Goal: Transaction & Acquisition: Purchase product/service

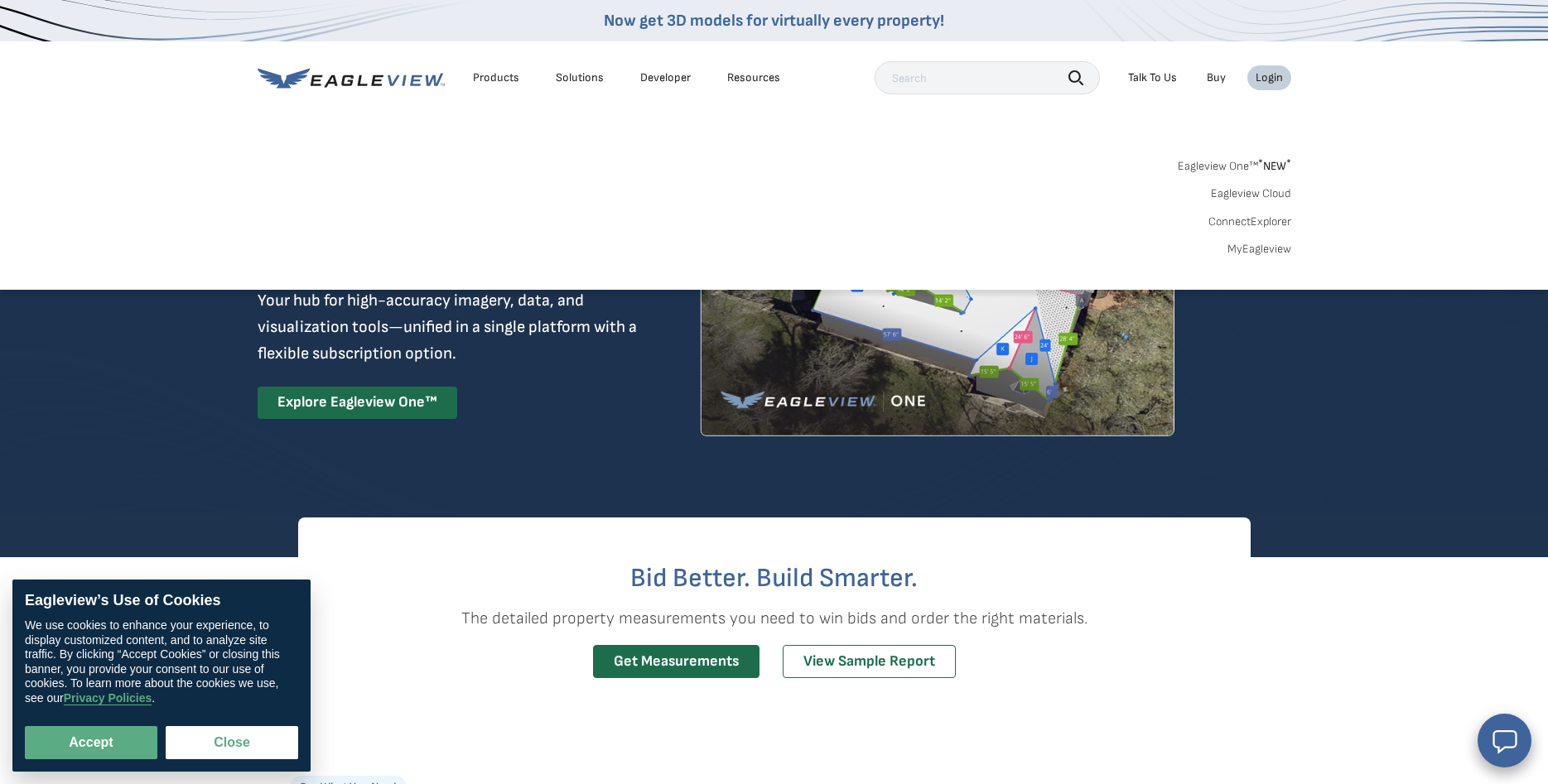
click at [1266, 70] on li "Login" at bounding box center [1269, 78] width 44 height 25
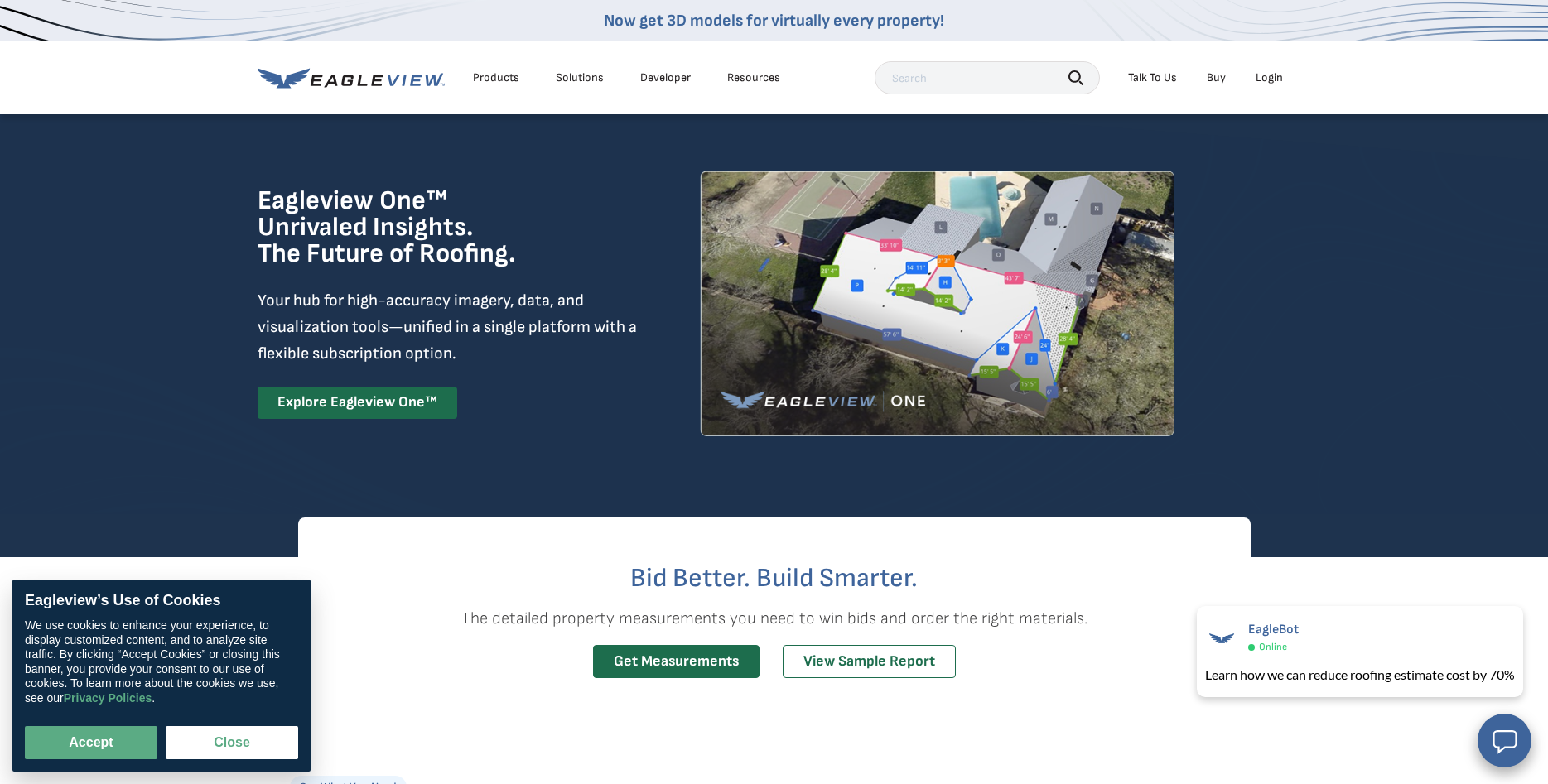
click at [1257, 81] on div "Login" at bounding box center [1270, 77] width 28 height 15
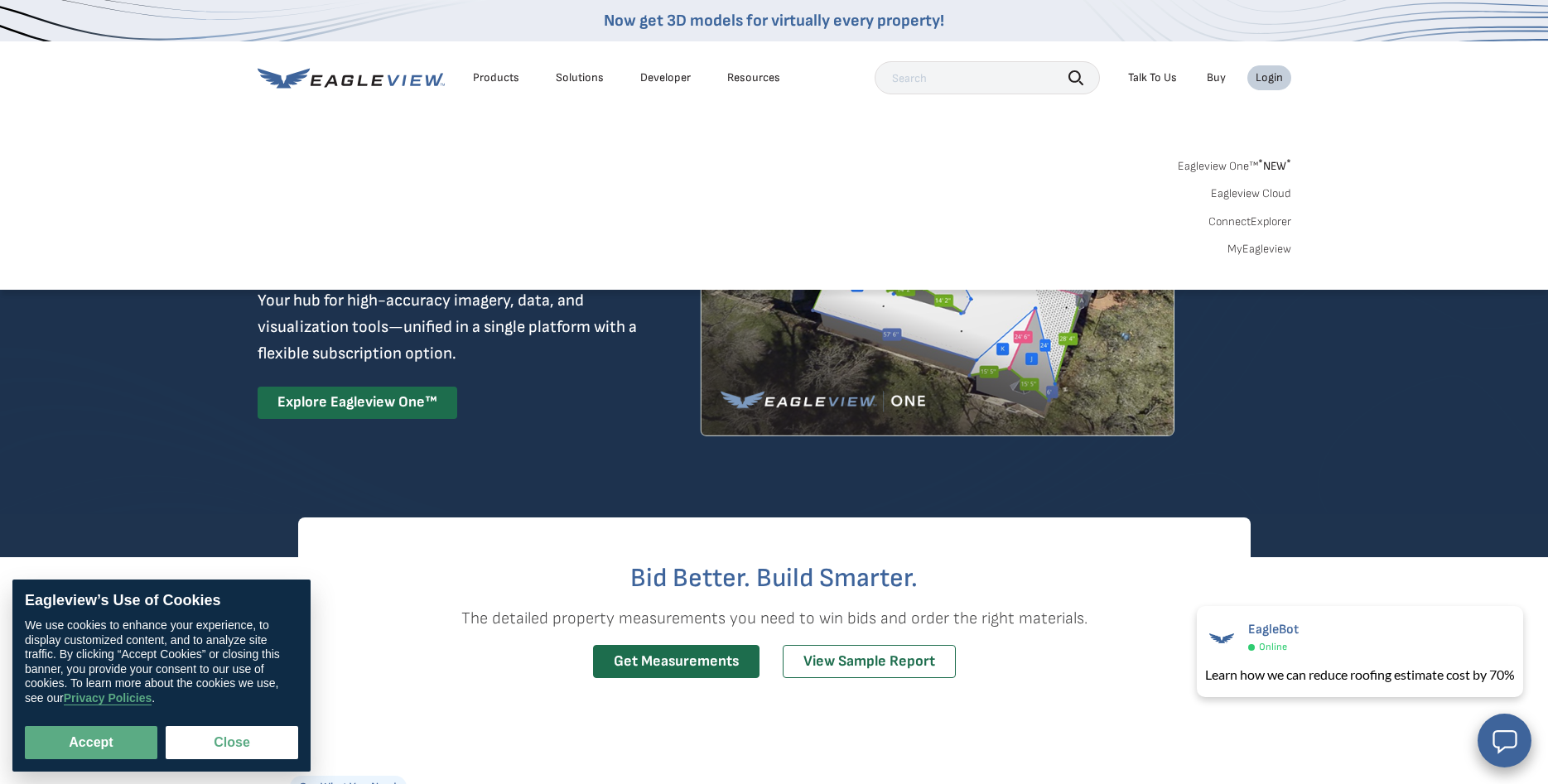
click at [1254, 254] on link "MyEagleview" at bounding box center [1259, 249] width 64 height 15
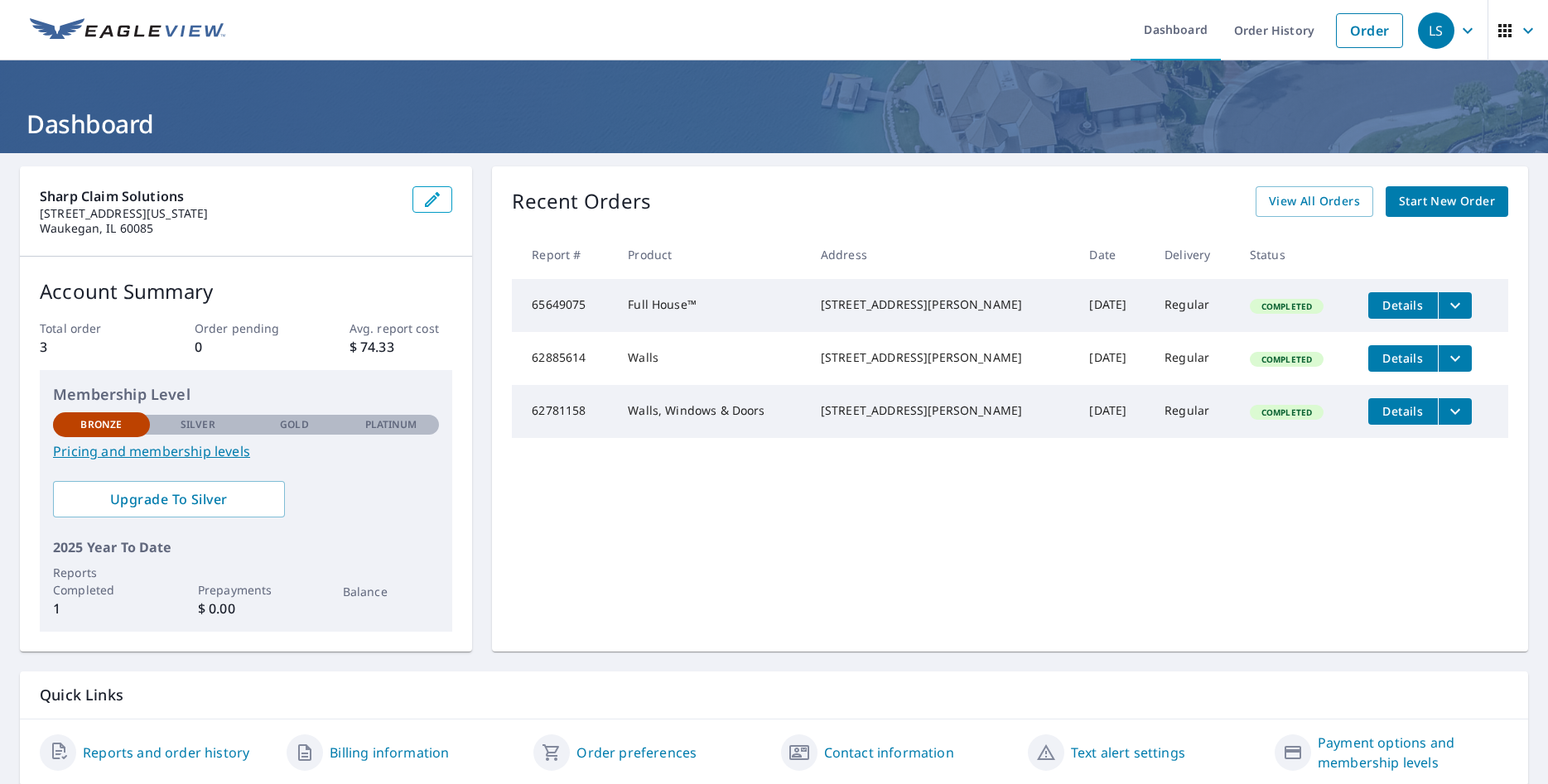
click at [1442, 204] on span "Start New Order" at bounding box center [1446, 201] width 96 height 21
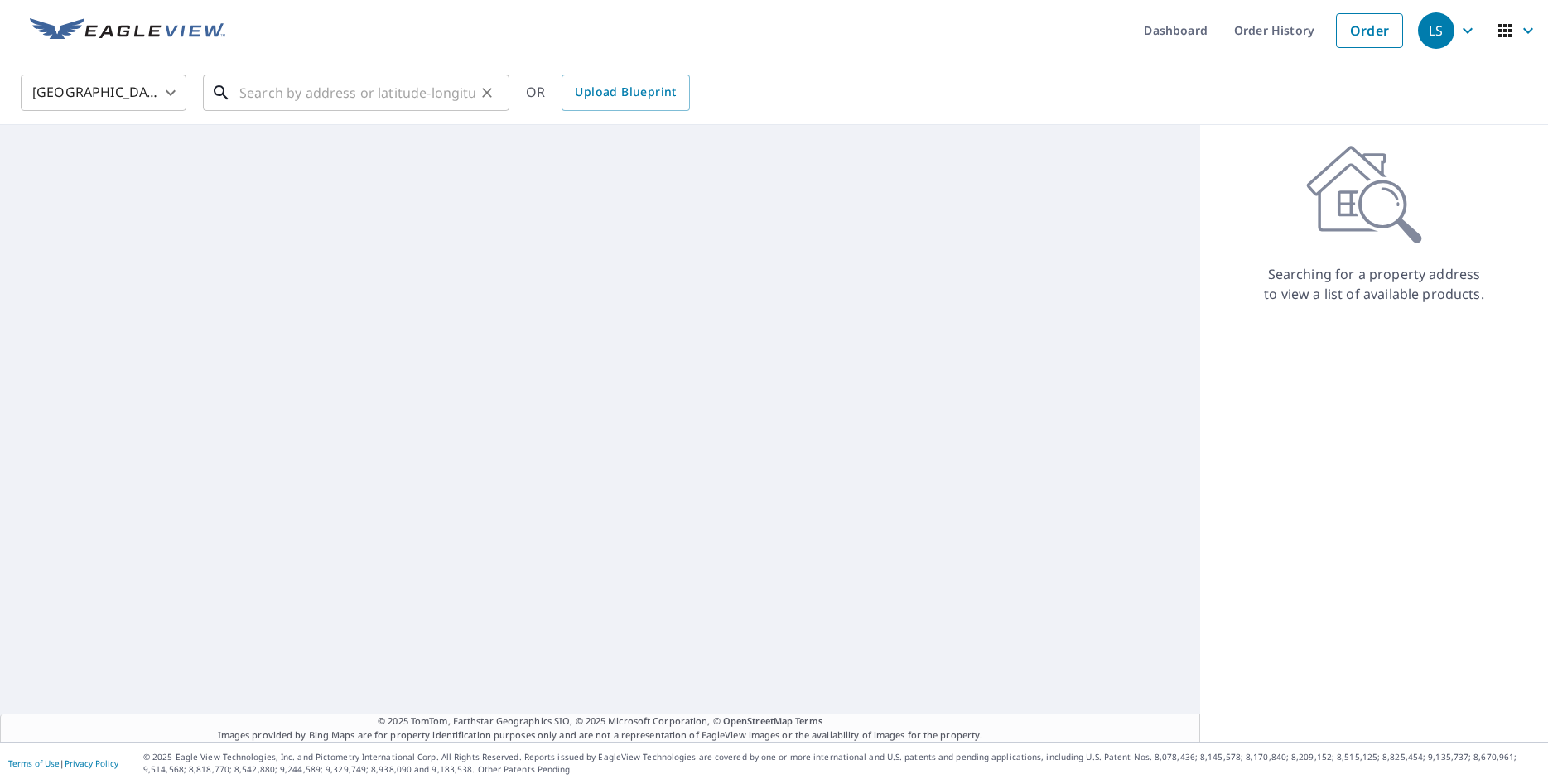
click at [394, 92] on input "text" at bounding box center [357, 92] width 236 height 47
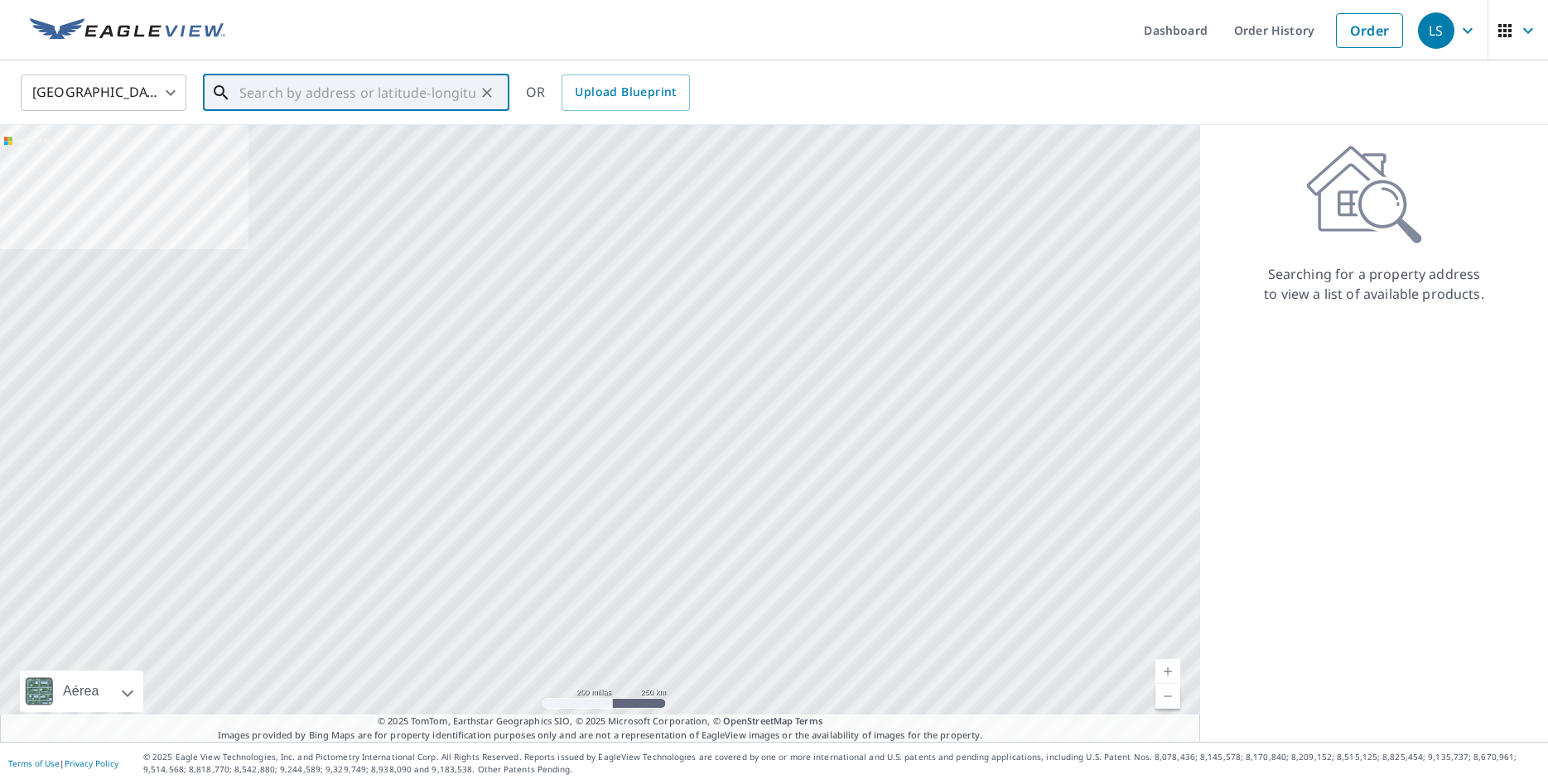
click at [355, 90] on input "text" at bounding box center [357, 92] width 236 height 47
paste input "942 Superior st Racine, WI 53404"
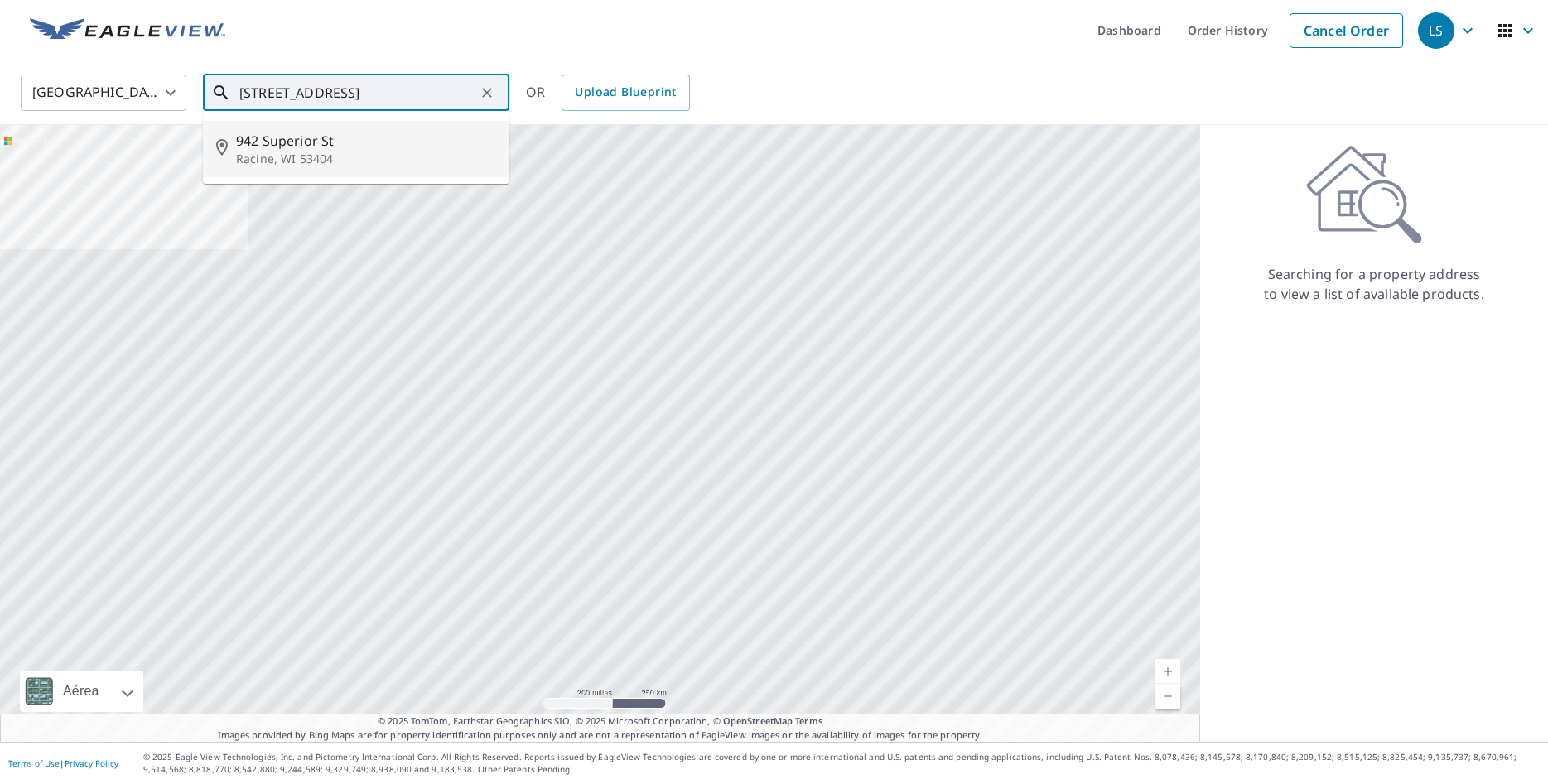
click at [342, 147] on span "942 Superior St" at bounding box center [366, 140] width 260 height 20
type input "942 Superior St Racine, WI 53404"
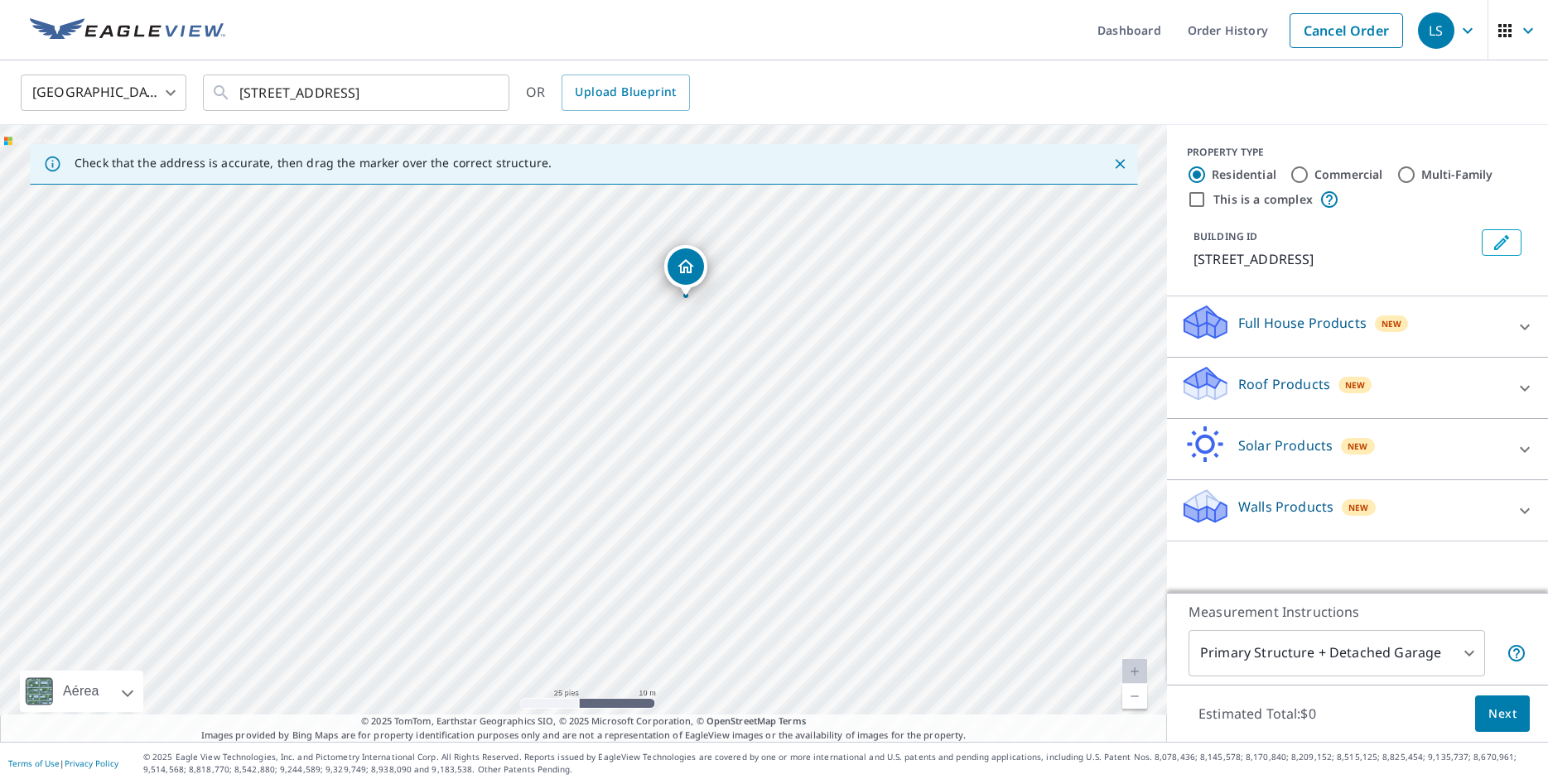
click at [1494, 328] on div "Full House Products New" at bounding box center [1342, 326] width 324 height 48
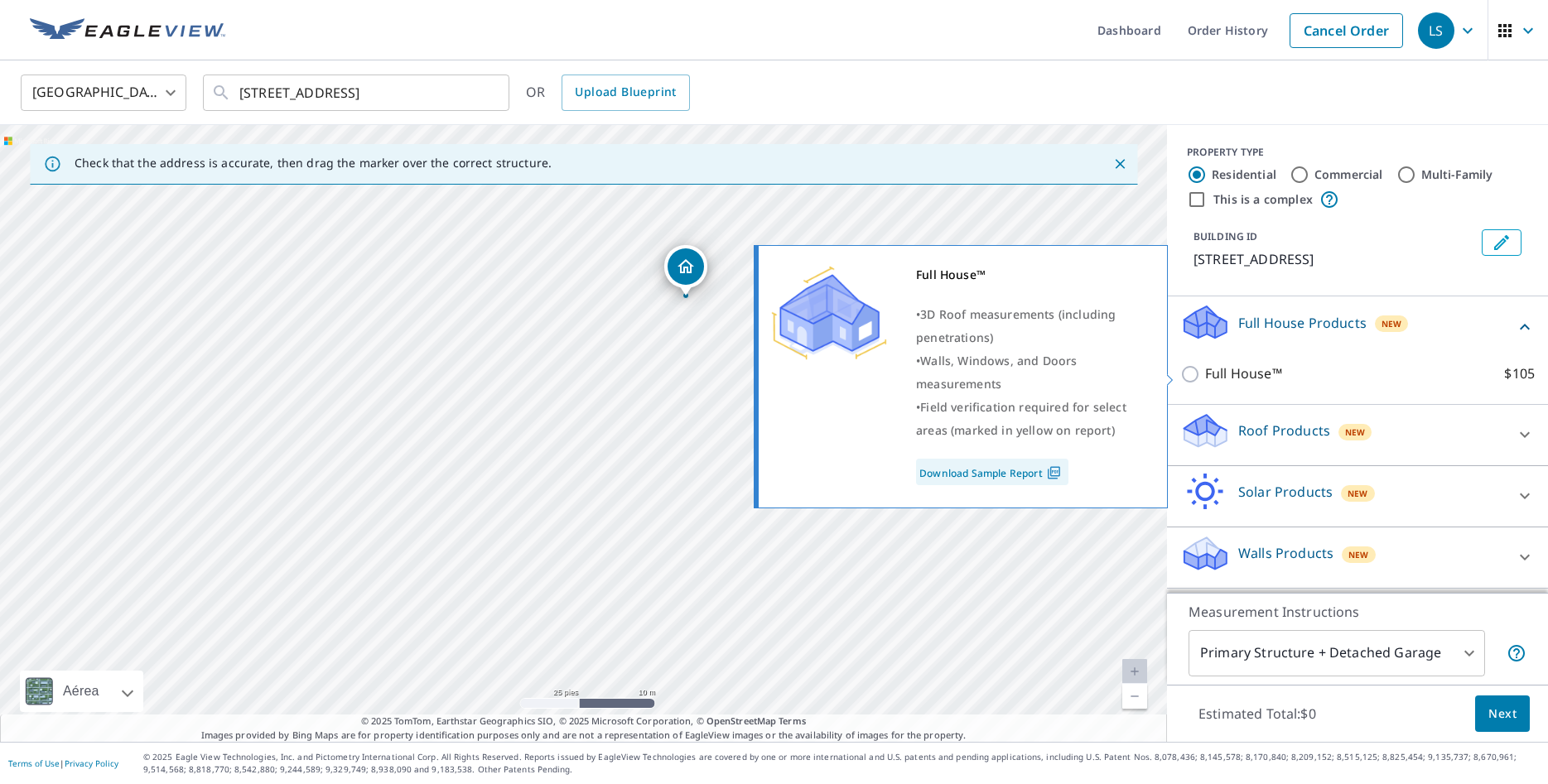
click at [1253, 376] on p "Full House™" at bounding box center [1243, 373] width 77 height 21
click at [1205, 376] on input "Full House™ $105" at bounding box center [1193, 373] width 25 height 20
checkbox input "true"
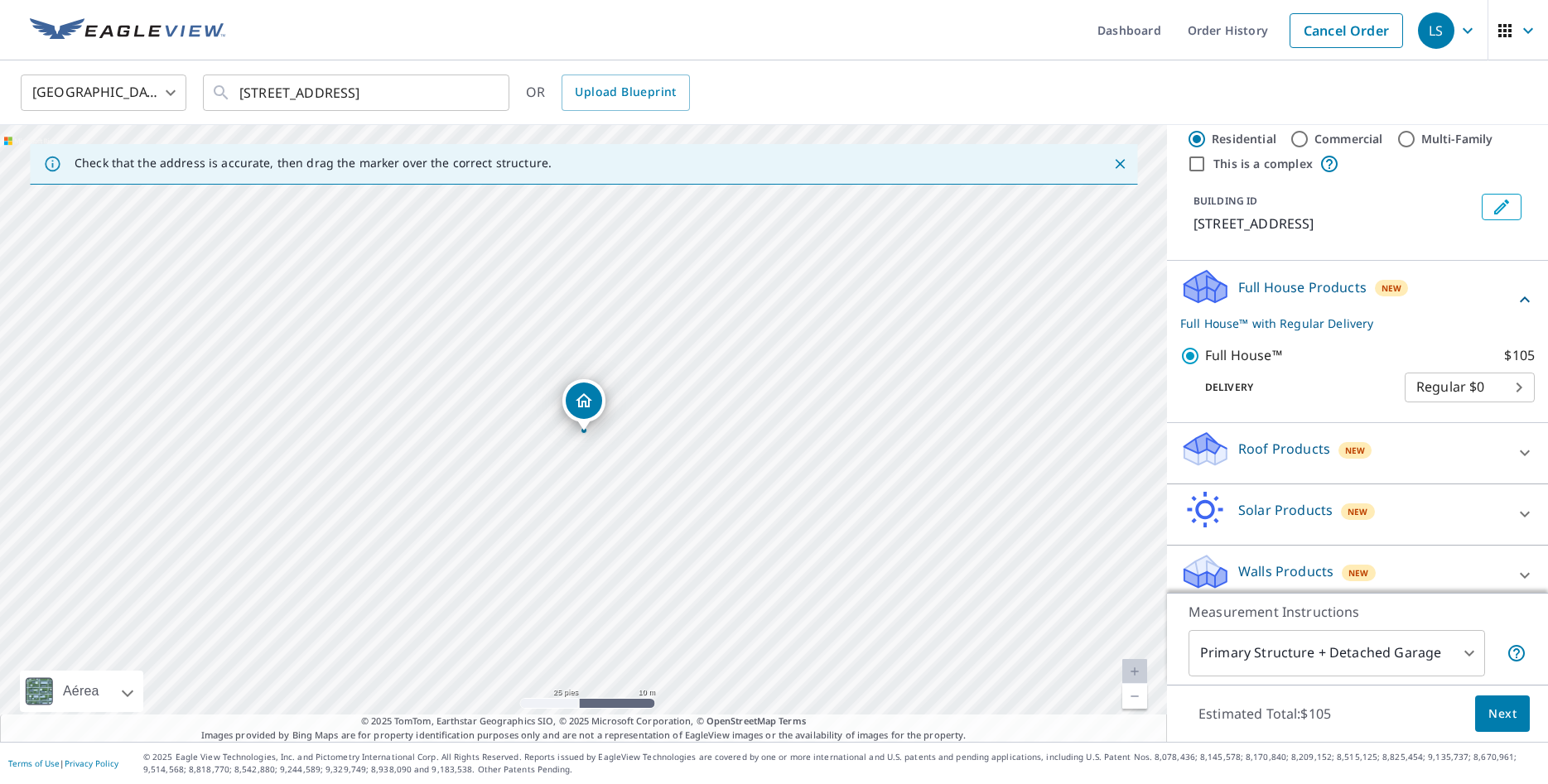
scroll to position [49, 0]
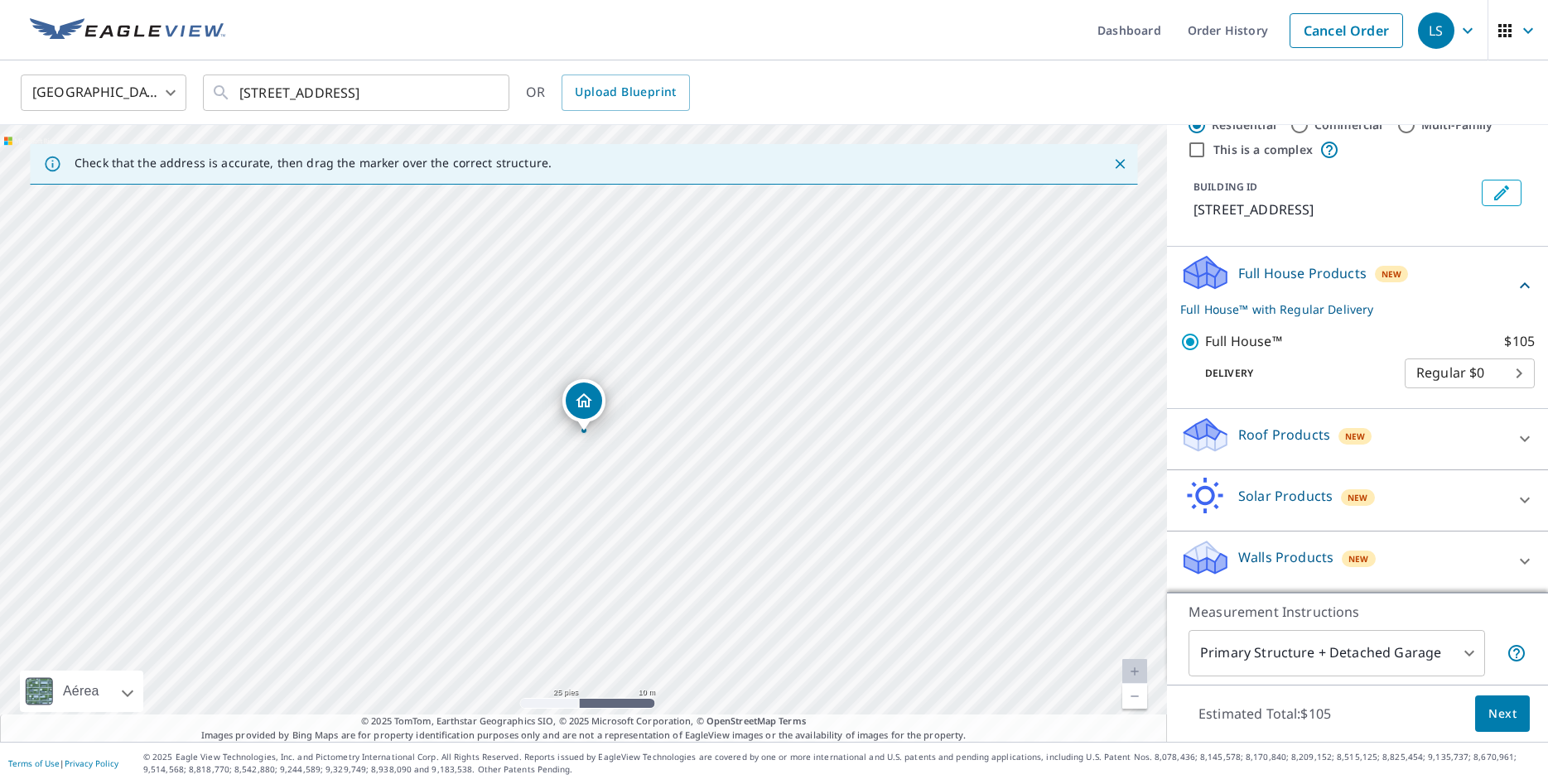
click at [1514, 715] on span "Next" at bounding box center [1502, 714] width 29 height 21
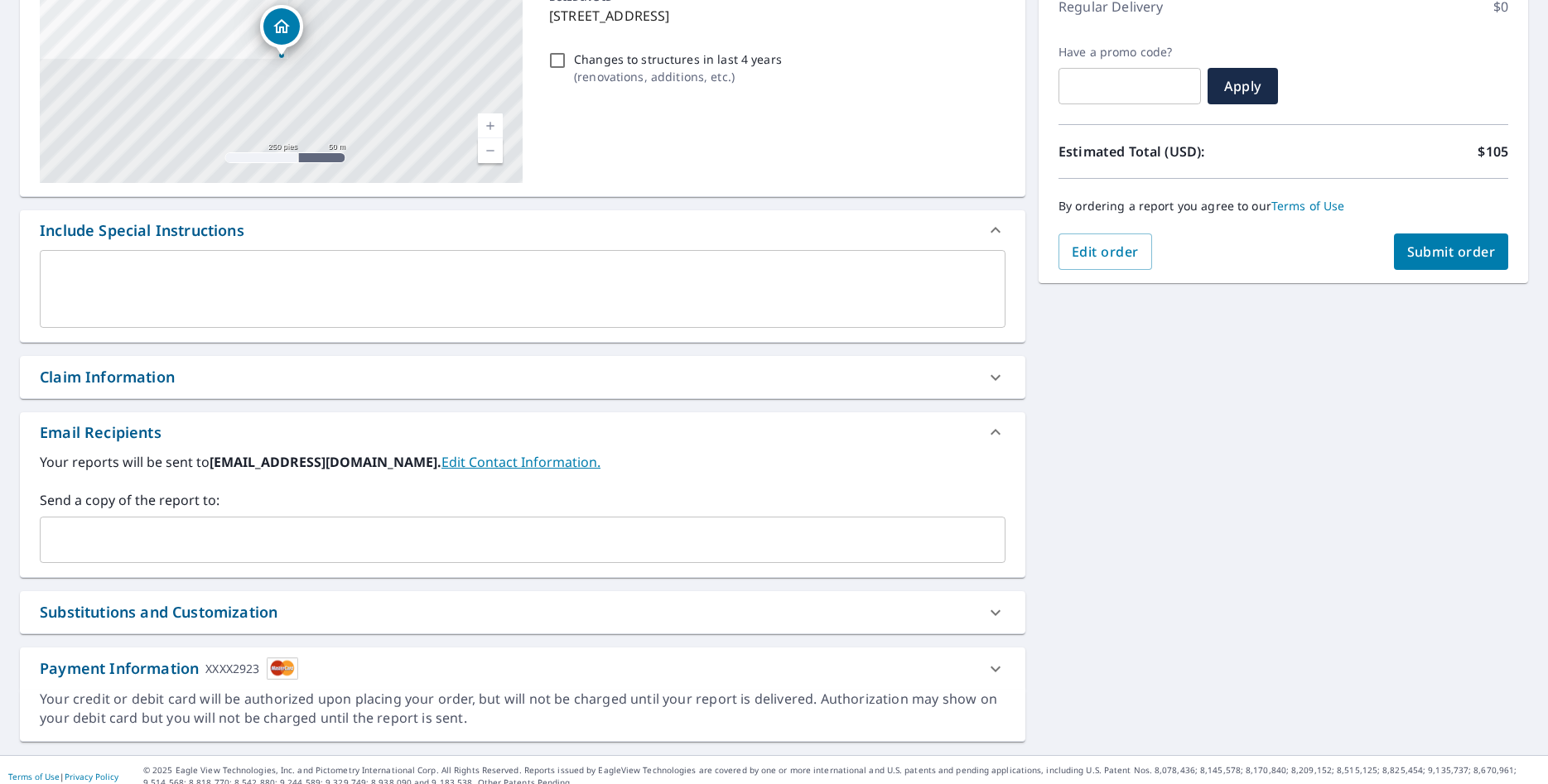
scroll to position [258, 0]
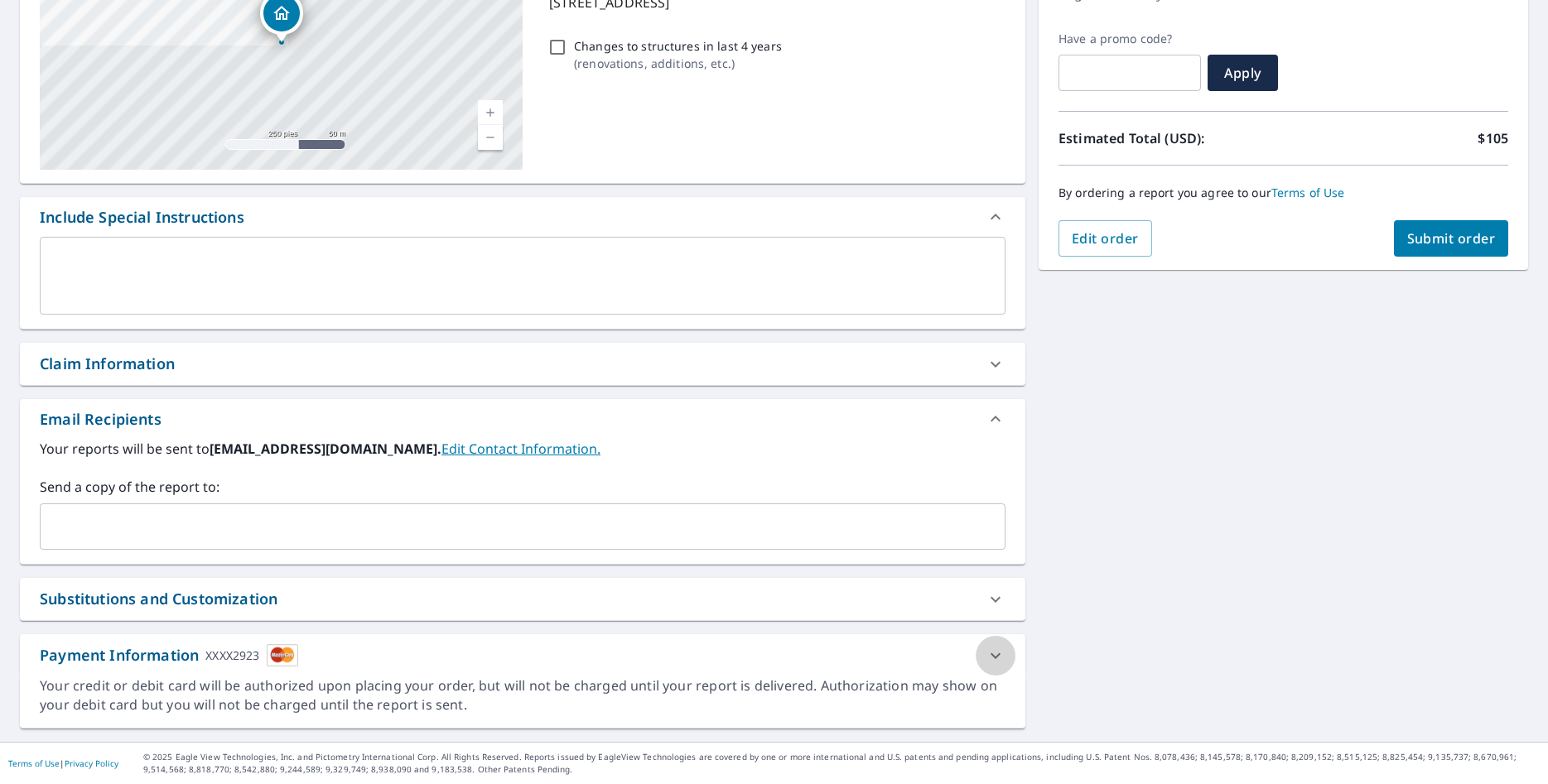
click at [997, 656] on icon at bounding box center [995, 655] width 10 height 6
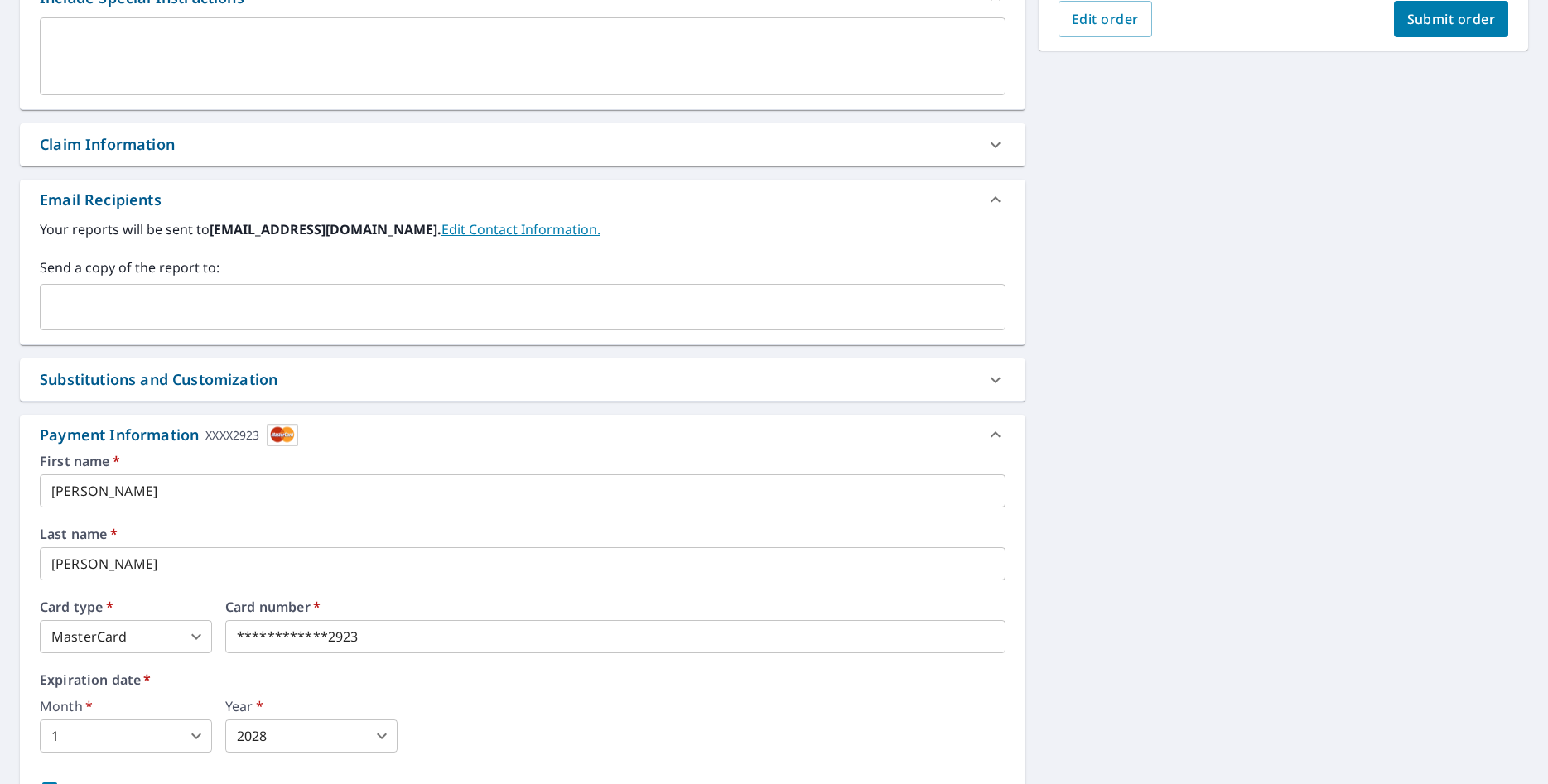
scroll to position [622, 0]
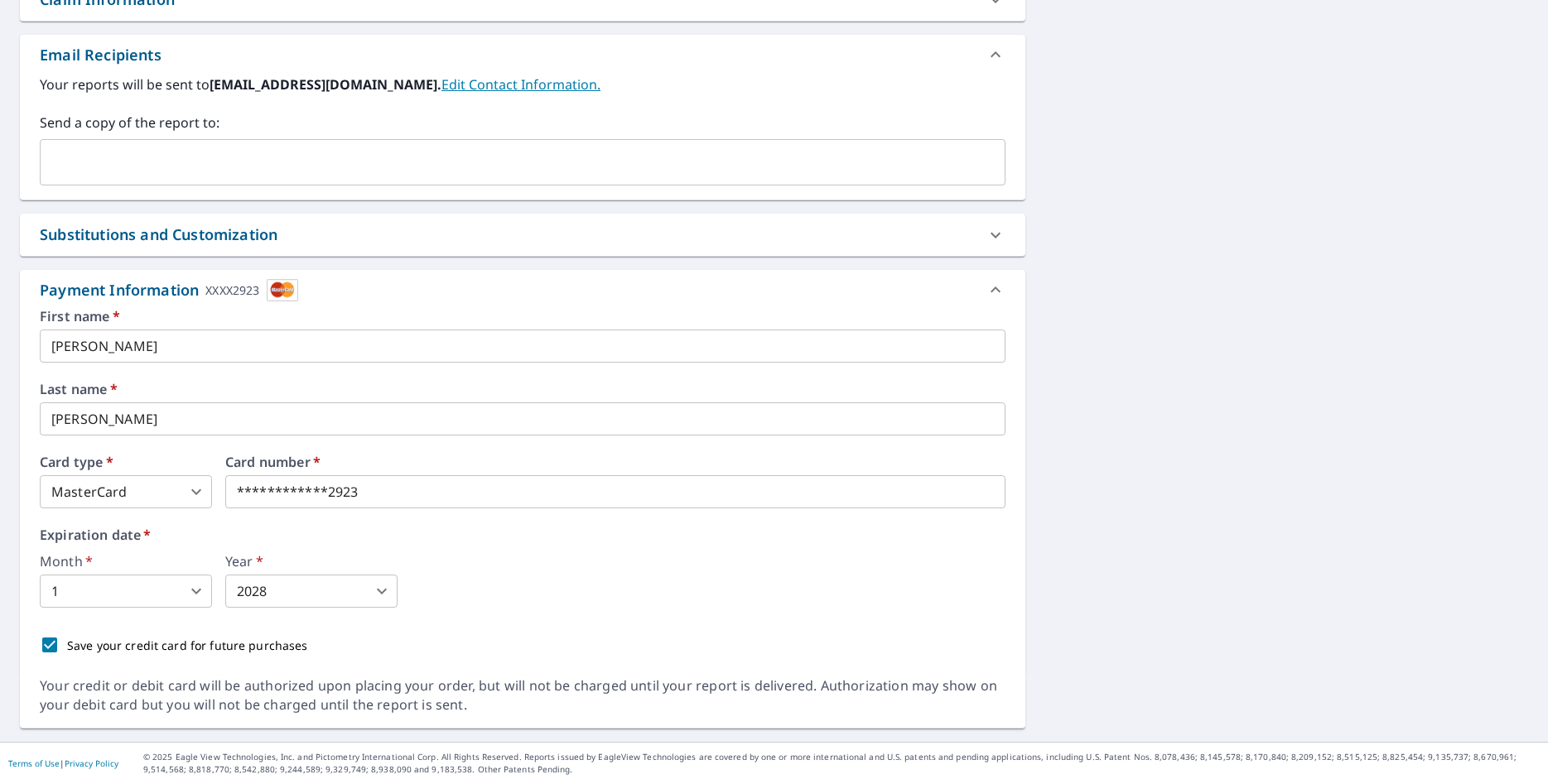
click at [274, 294] on img at bounding box center [282, 290] width 31 height 22
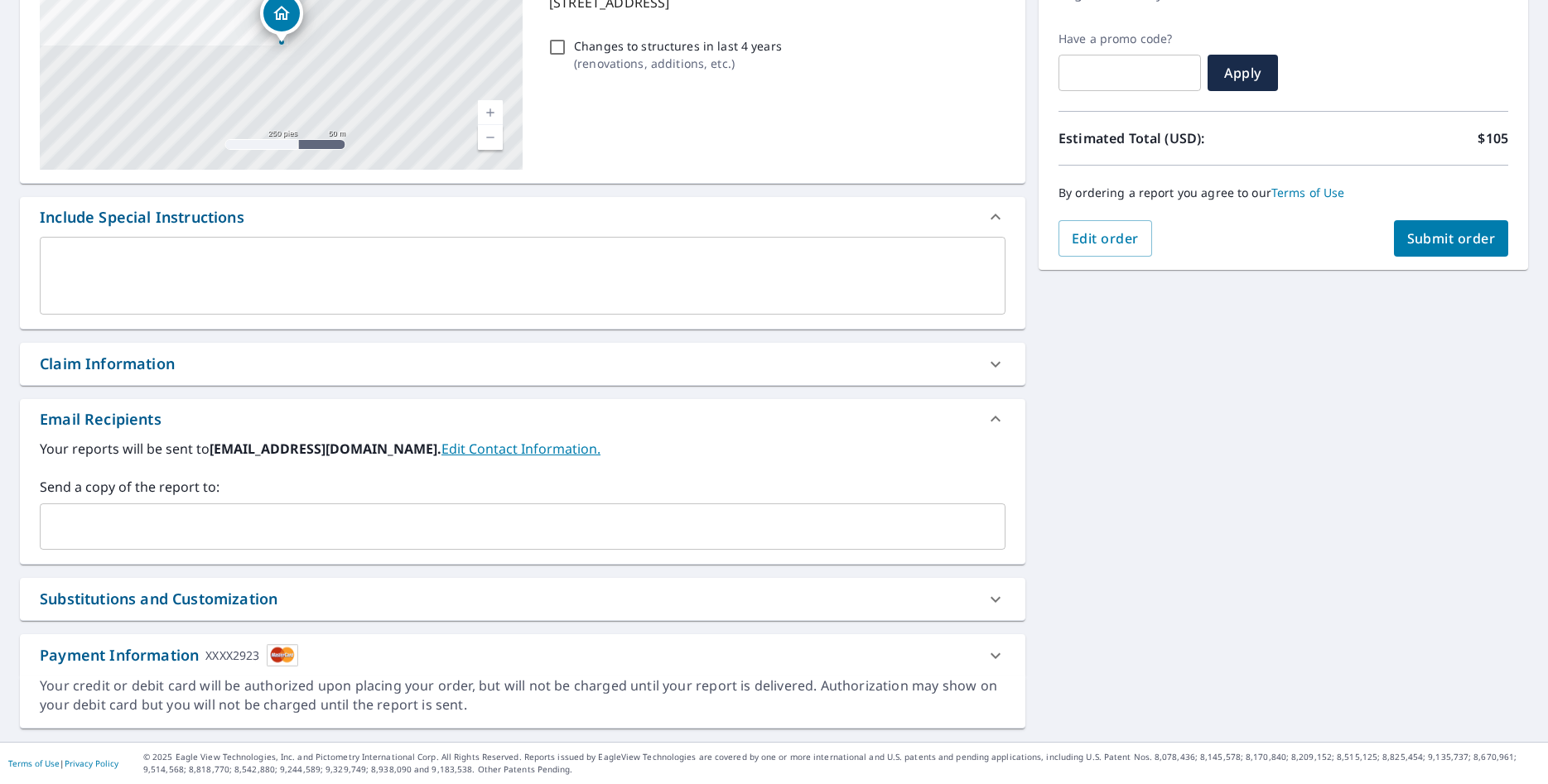
scroll to position [258, 0]
click at [462, 651] on div "Payment Information XXXX2923" at bounding box center [508, 655] width 936 height 22
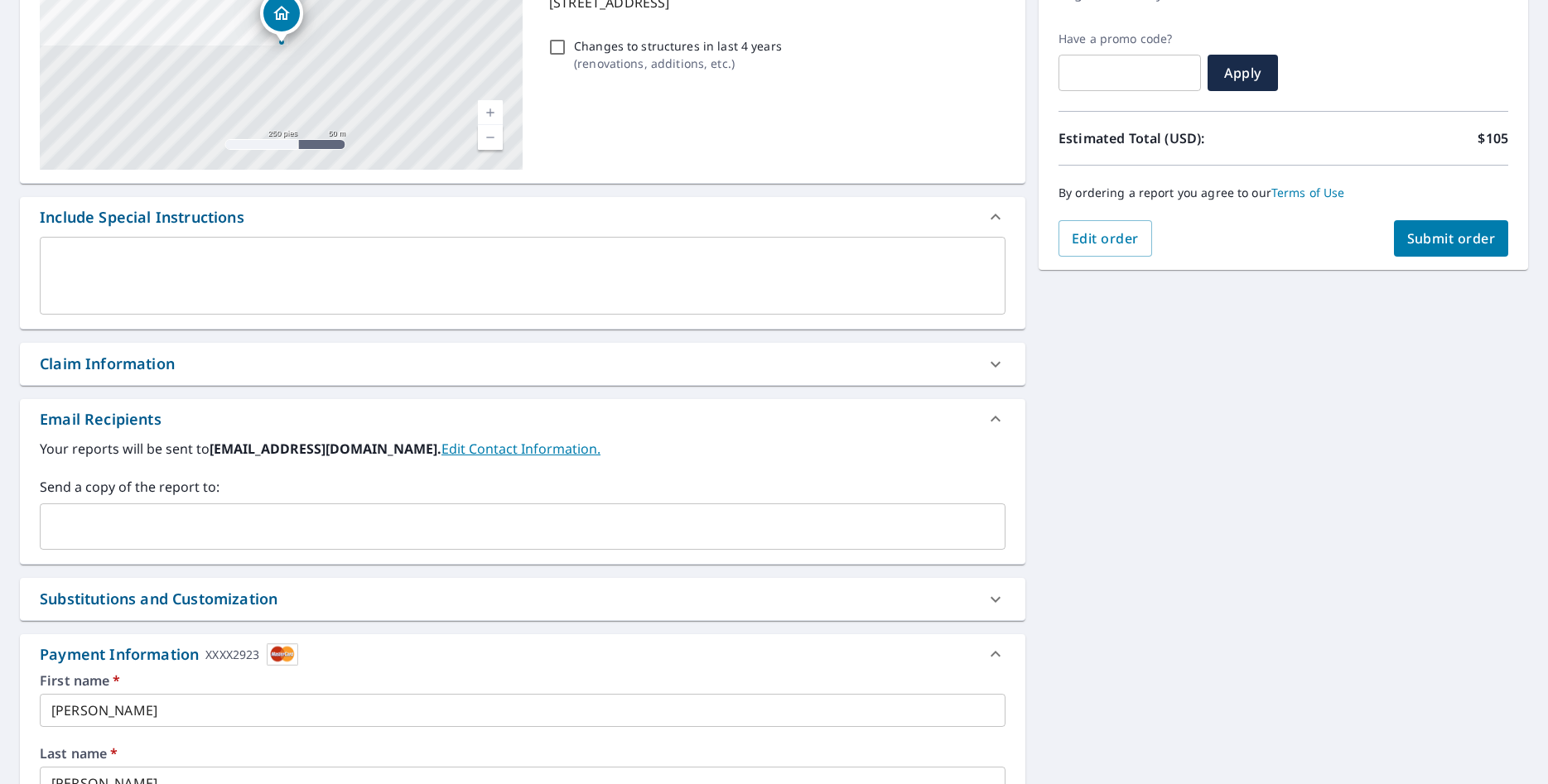
scroll to position [590, 0]
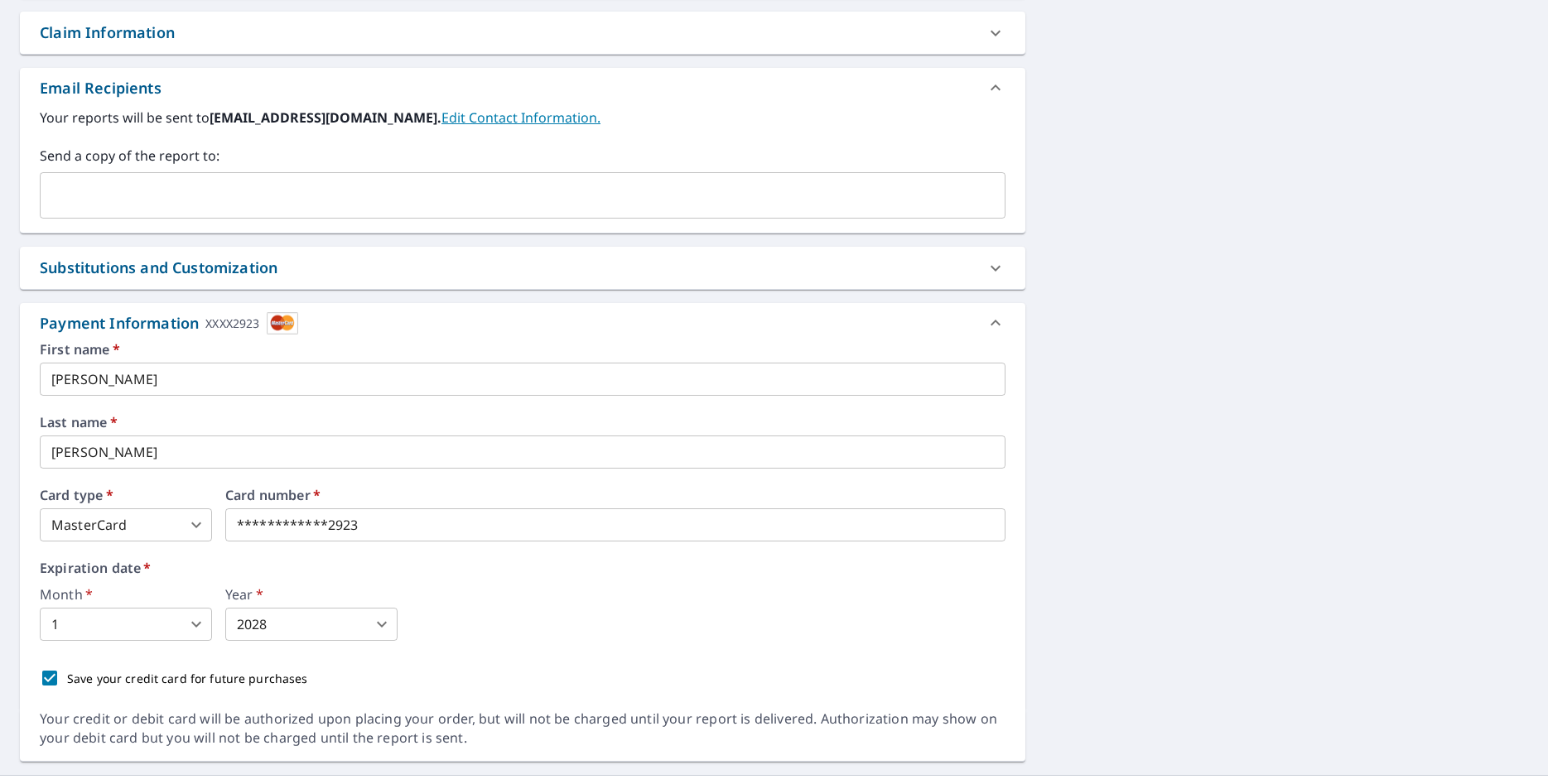
click at [67, 356] on label "First name   *" at bounding box center [522, 348] width 966 height 13
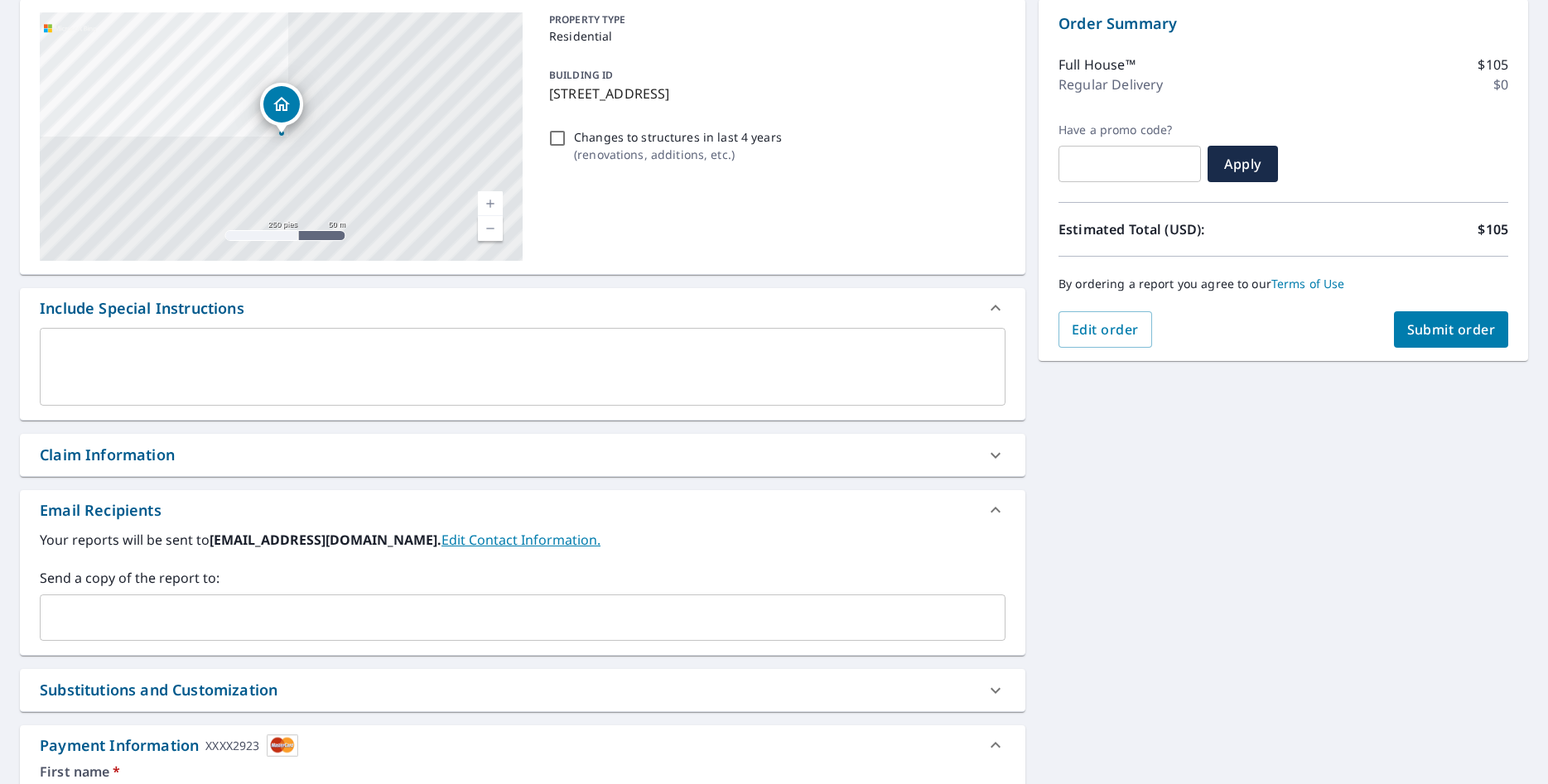
scroll to position [0, 0]
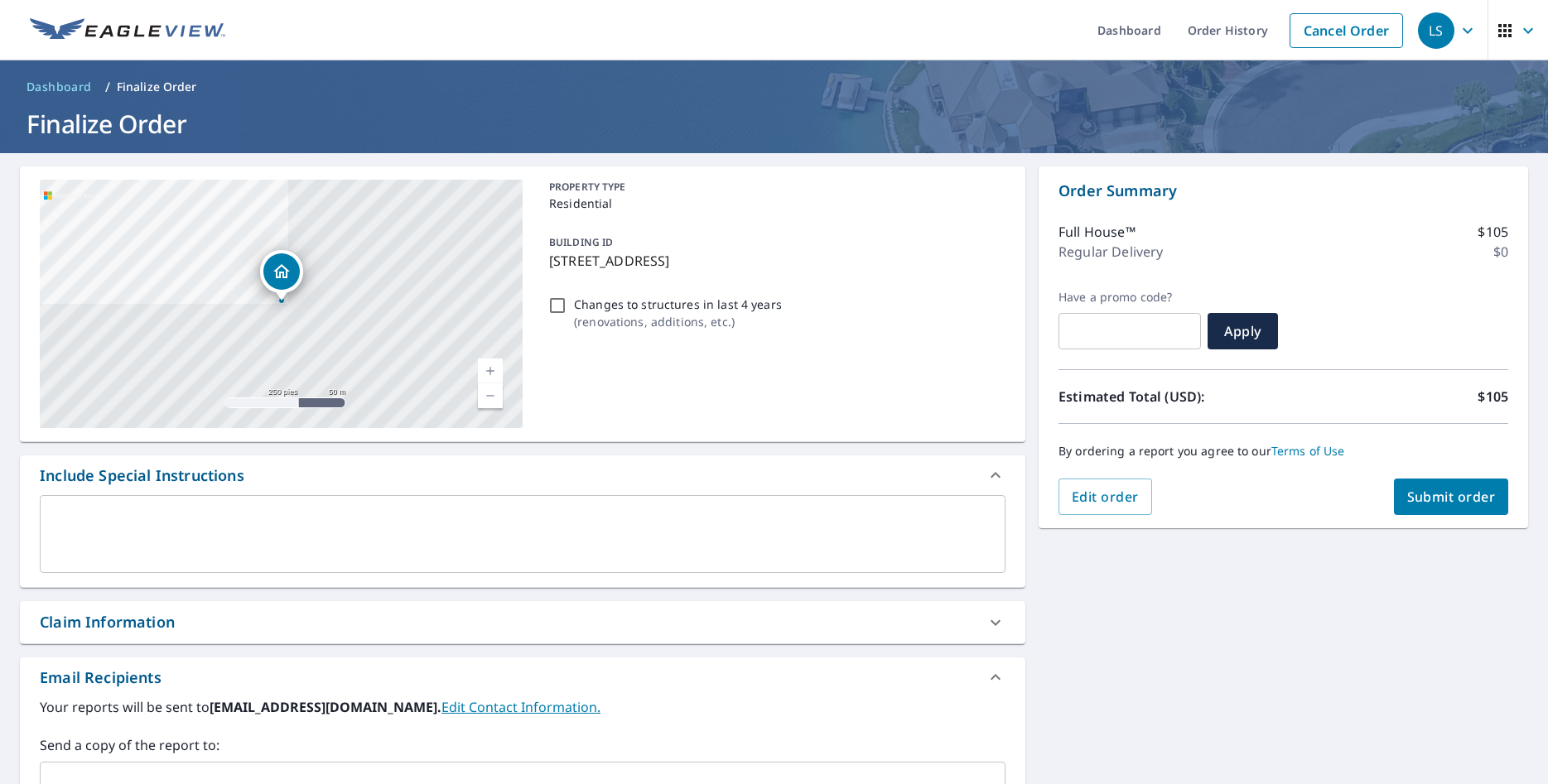
drag, startPoint x: 1181, startPoint y: 678, endPoint x: 1180, endPoint y: 303, distance: 375.0
click at [1478, 29] on span "LS" at bounding box center [1449, 30] width 63 height 40
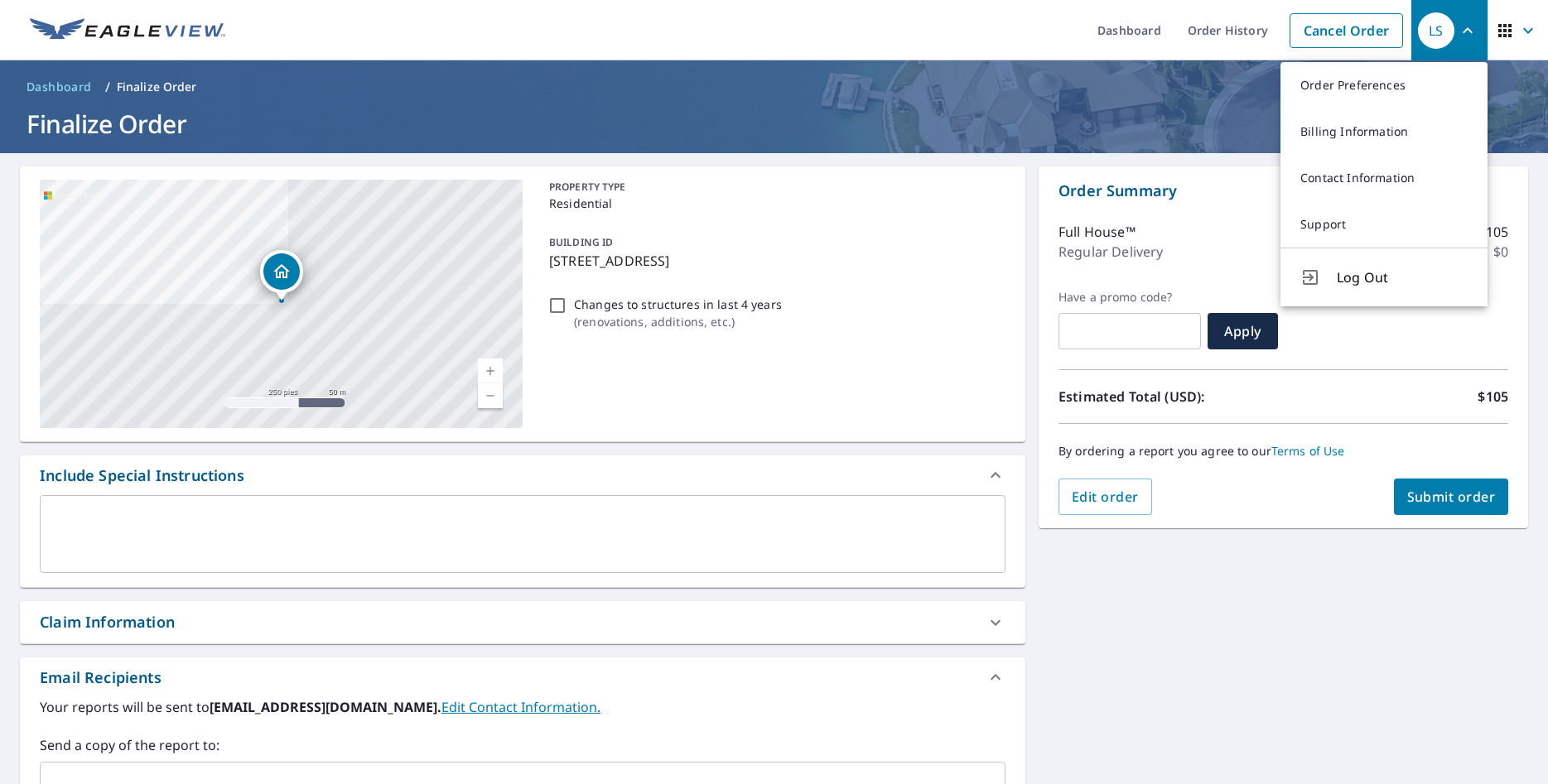
click at [1499, 29] on icon "button" at bounding box center [1505, 30] width 20 height 20
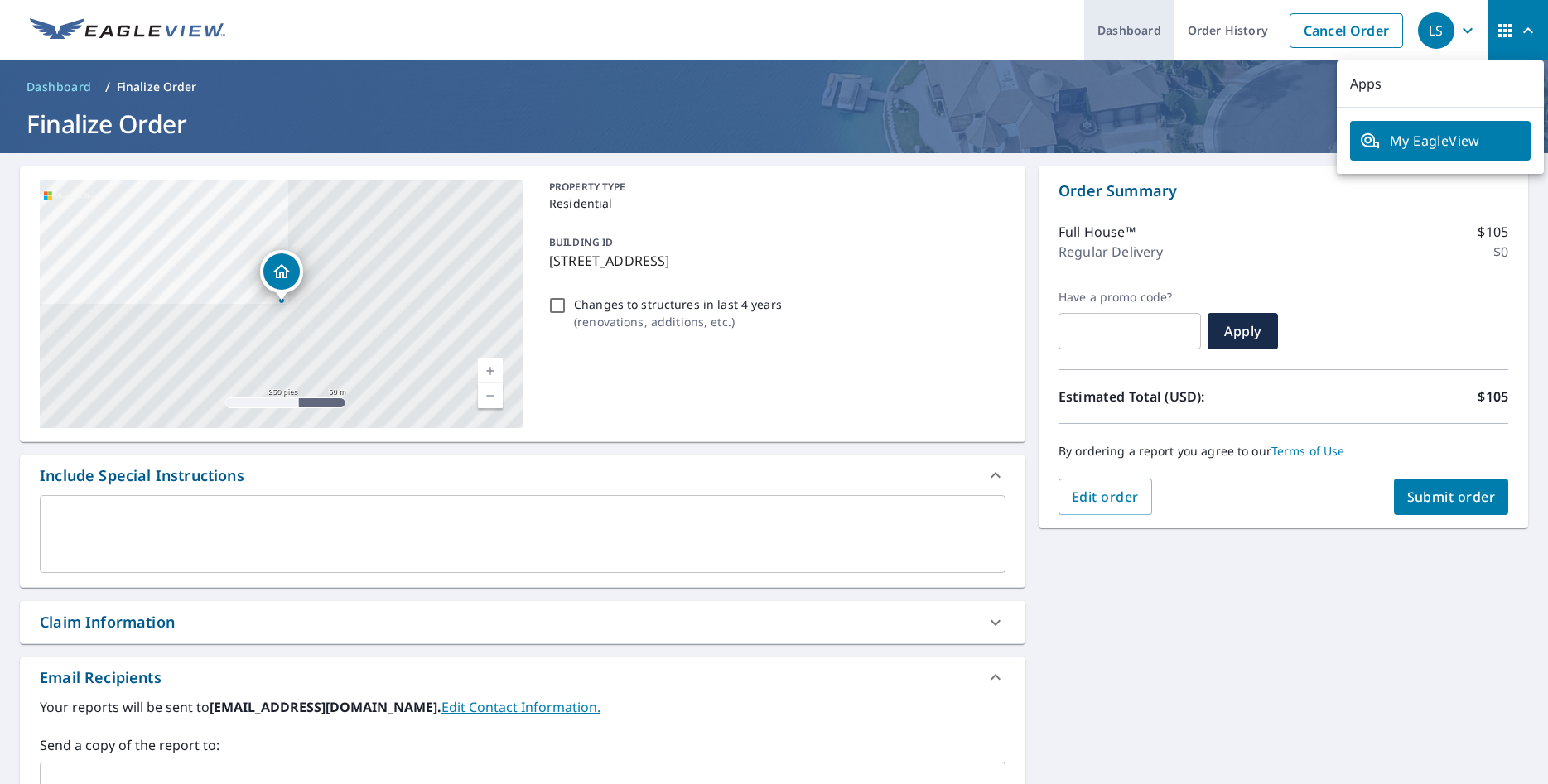
click at [1147, 27] on link "Dashboard" at bounding box center [1129, 30] width 90 height 61
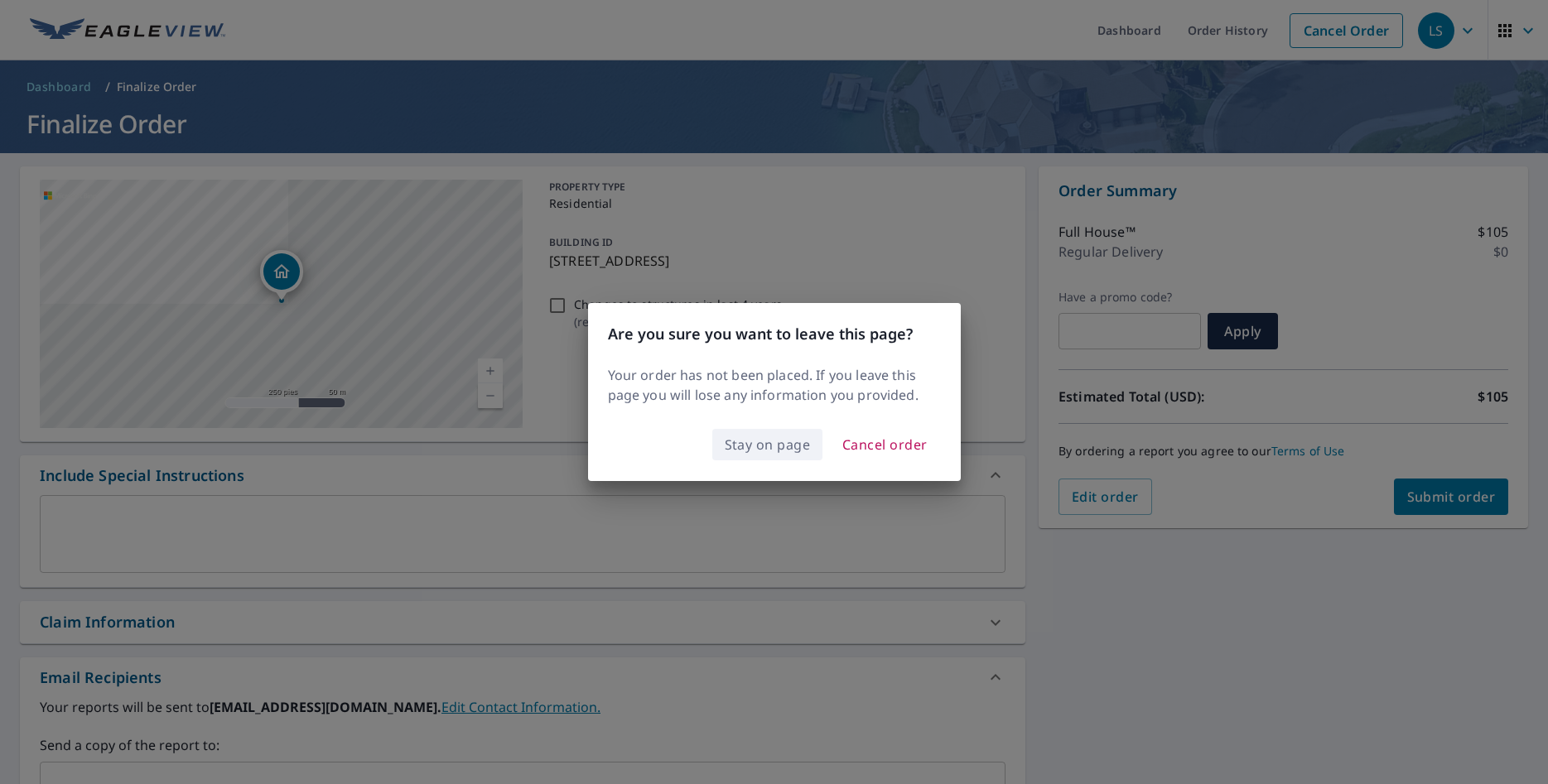
click at [781, 447] on span "Stay on page" at bounding box center [768, 444] width 86 height 23
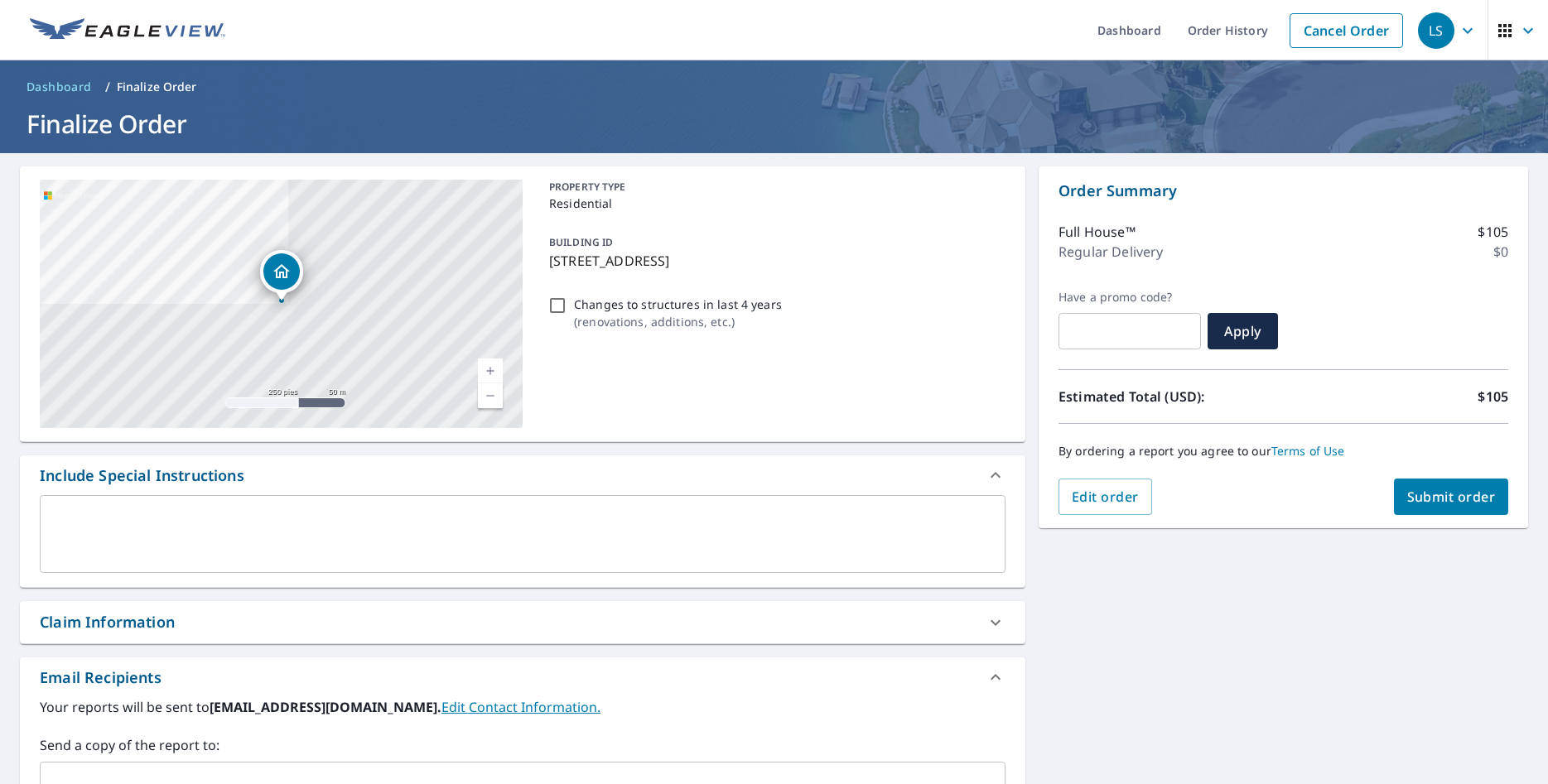
scroll to position [622, 0]
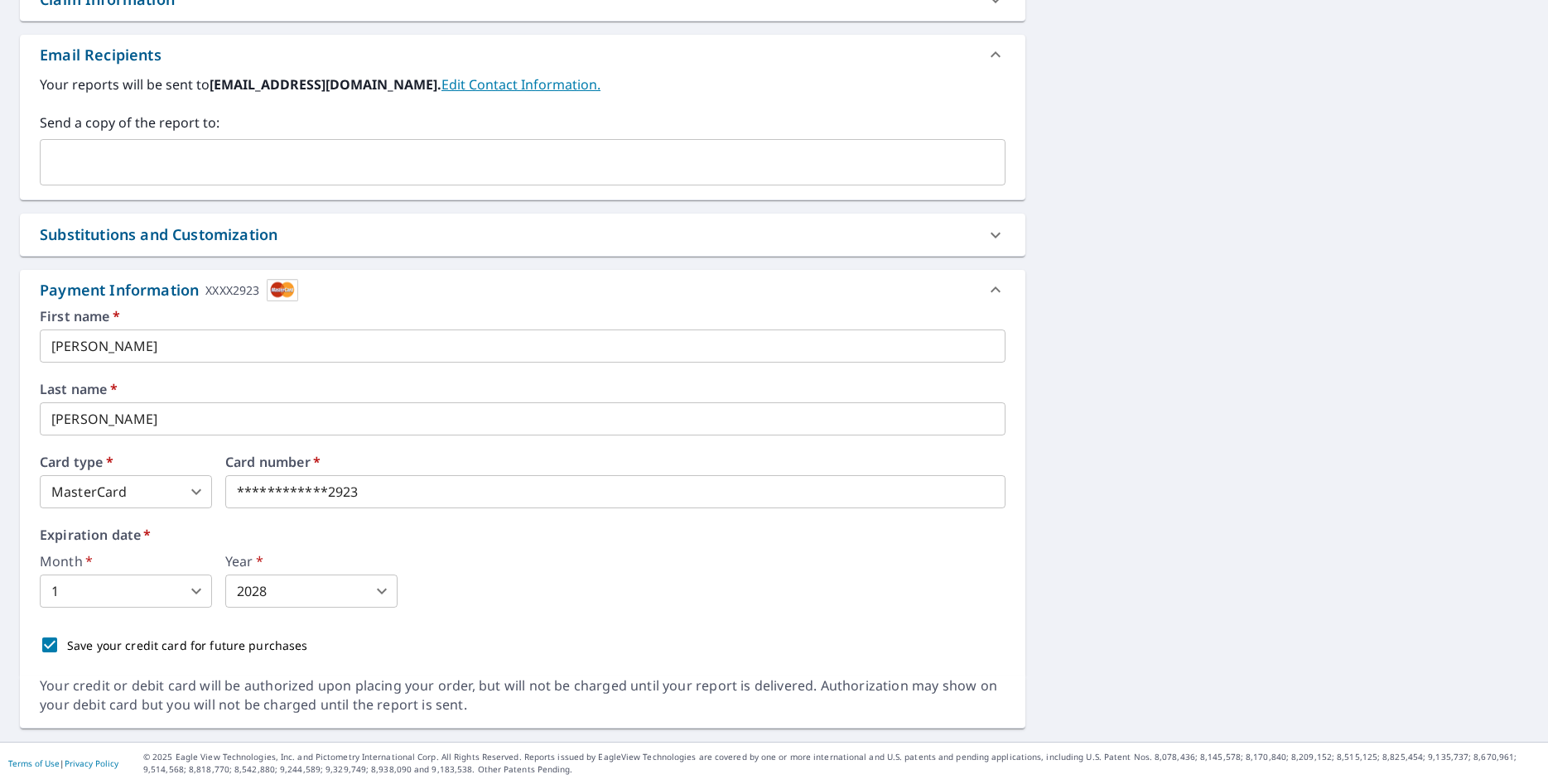
click at [262, 278] on div "Payment Information XXXX2923" at bounding box center [522, 290] width 1006 height 40
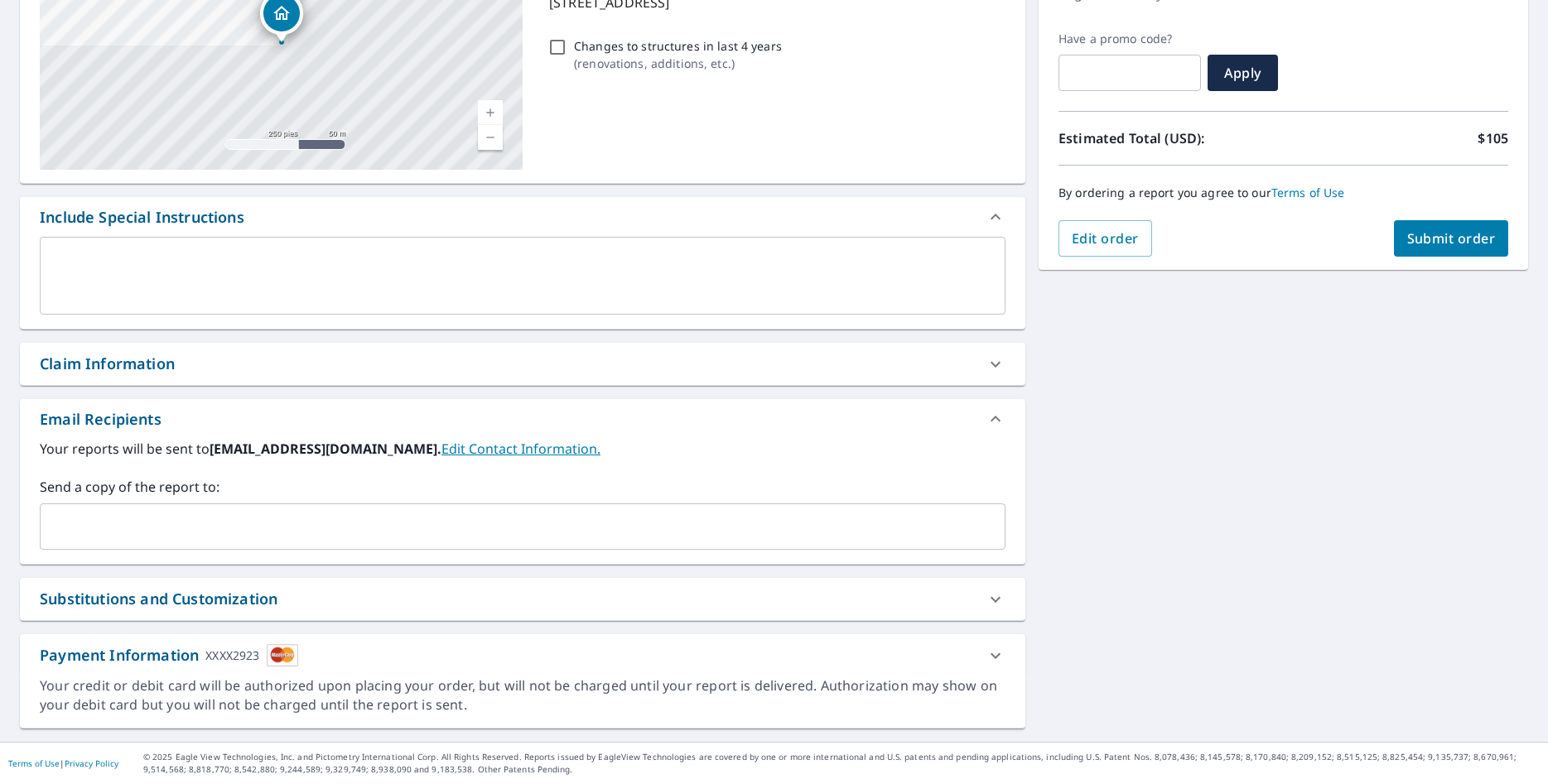
click at [264, 285] on div "x ​" at bounding box center [522, 283] width 1006 height 92
click at [48, 667] on div "Payment Information XXXX2923" at bounding box center [522, 655] width 1006 height 42
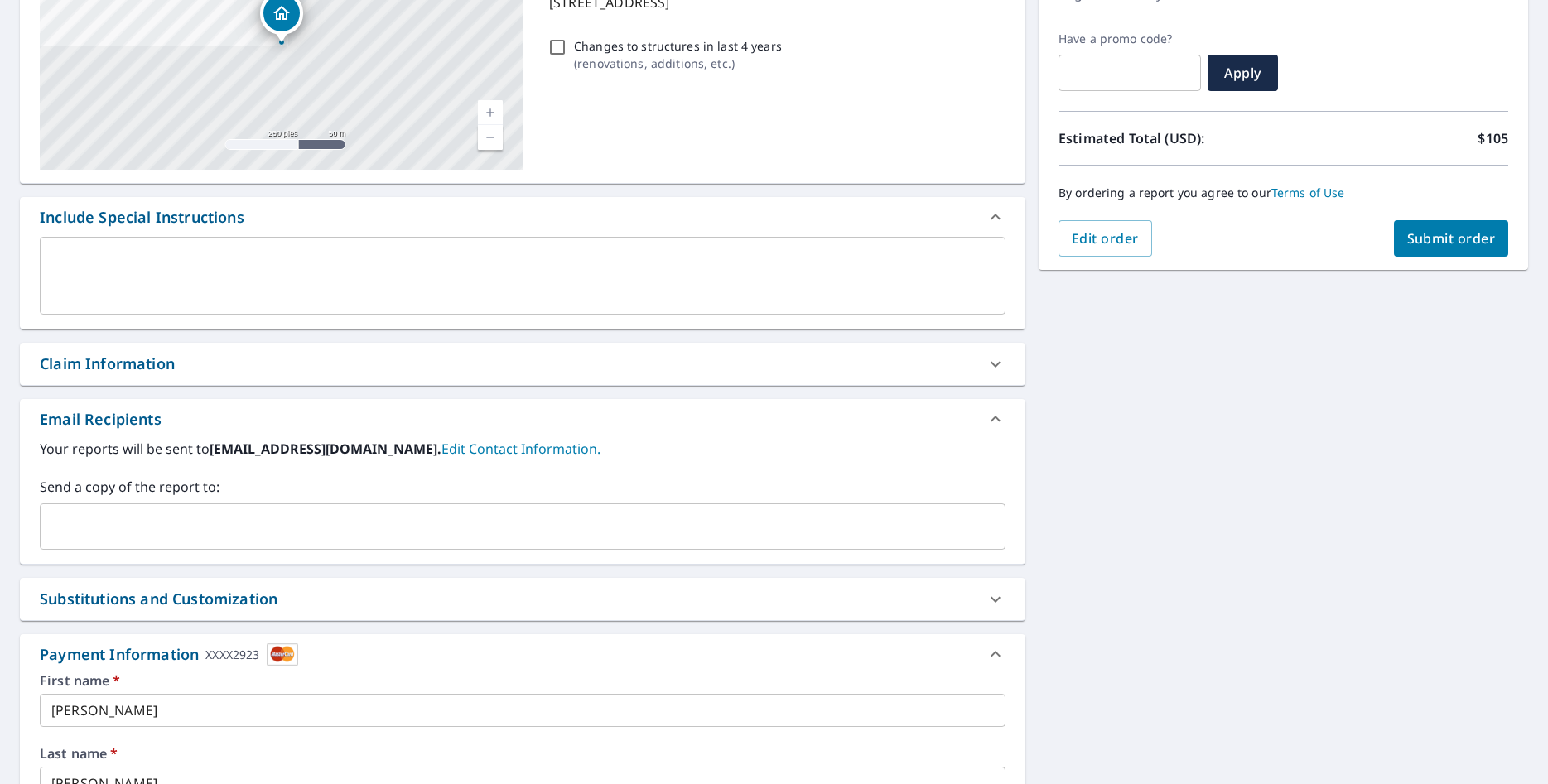
click at [66, 645] on div "Payment Information XXXX2923" at bounding box center [169, 654] width 259 height 22
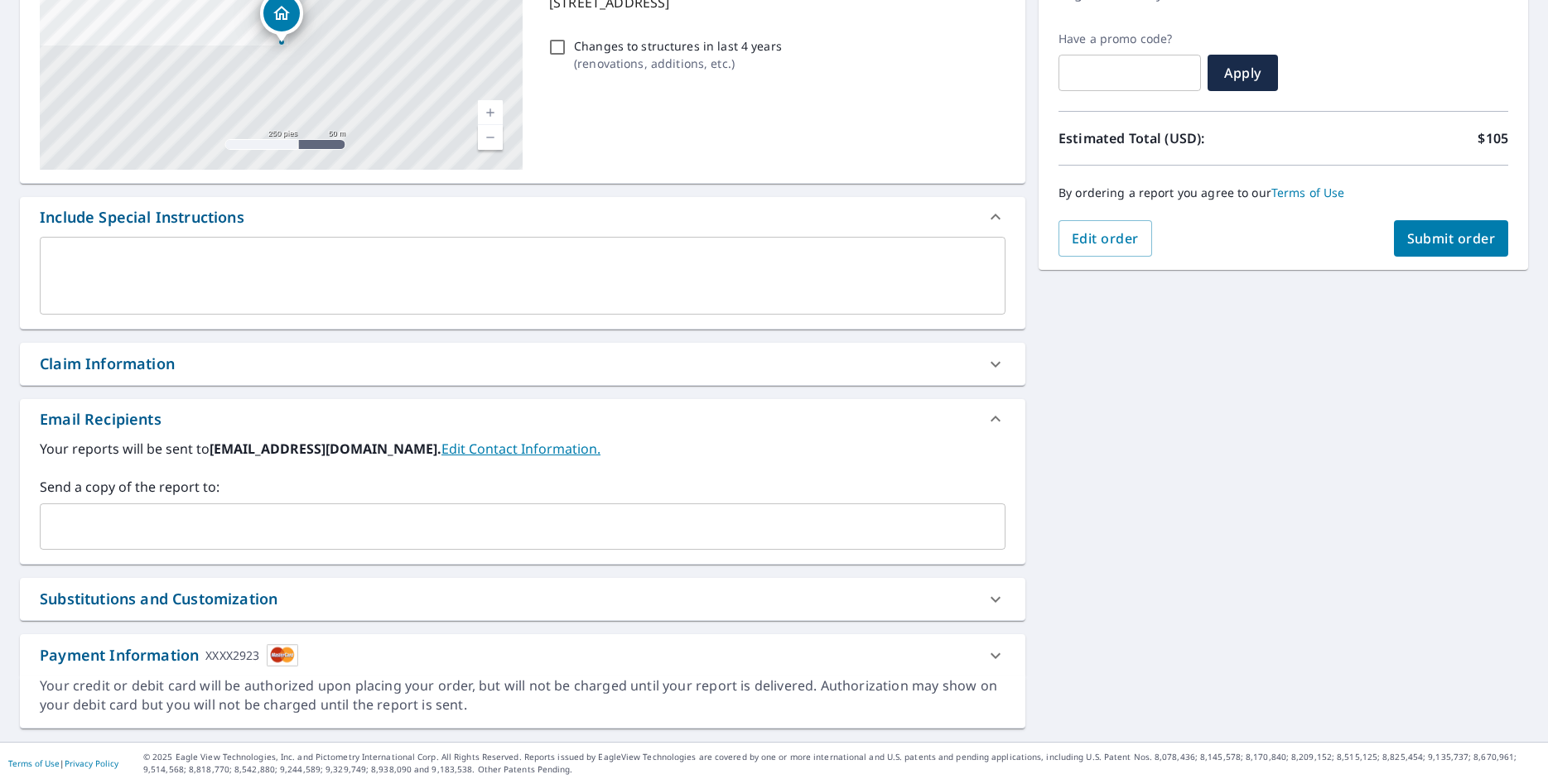
scroll to position [0, 0]
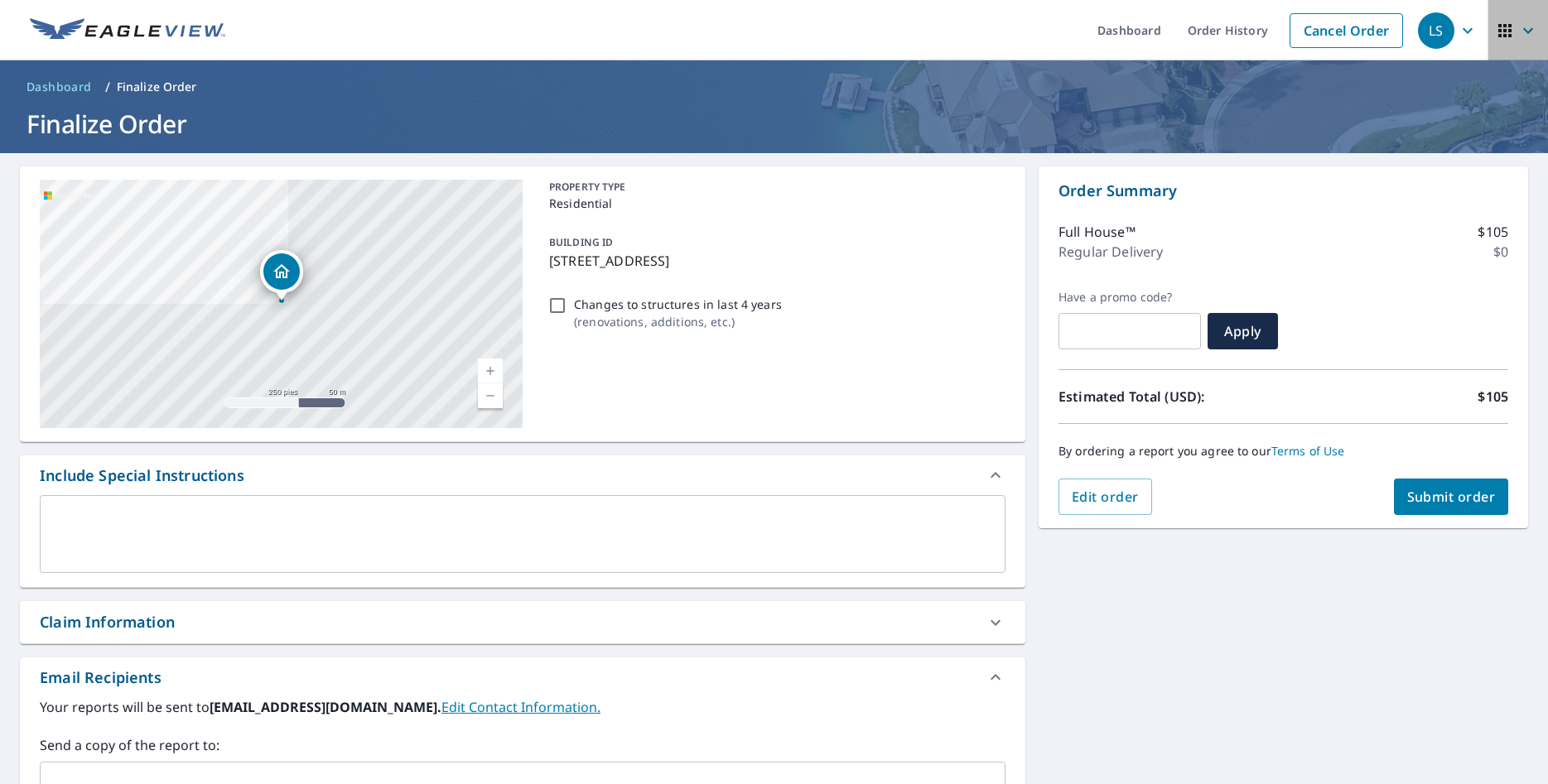
click at [1500, 35] on icon "button" at bounding box center [1504, 30] width 13 height 13
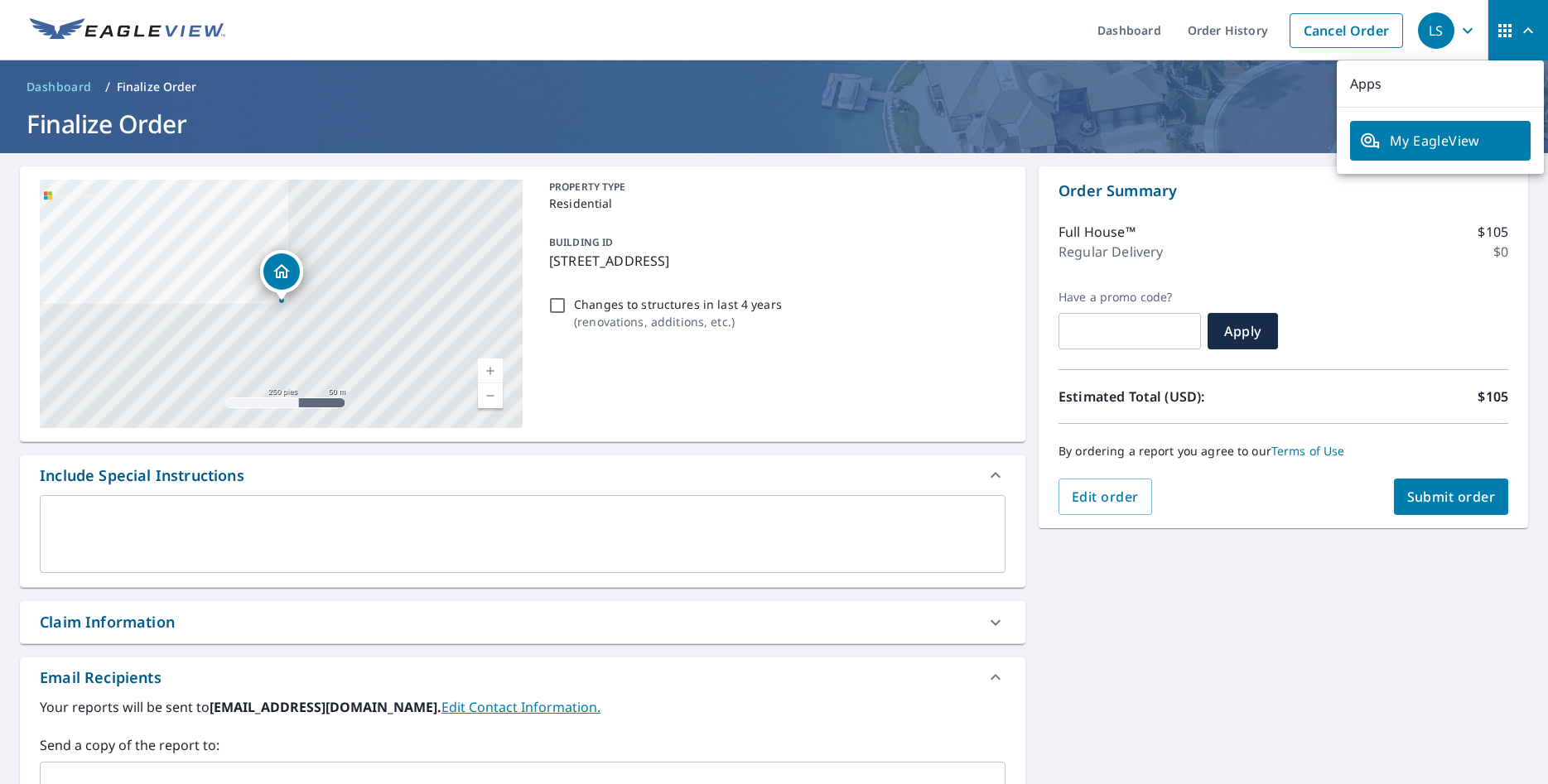
click at [1459, 29] on icon "button" at bounding box center [1467, 30] width 20 height 20
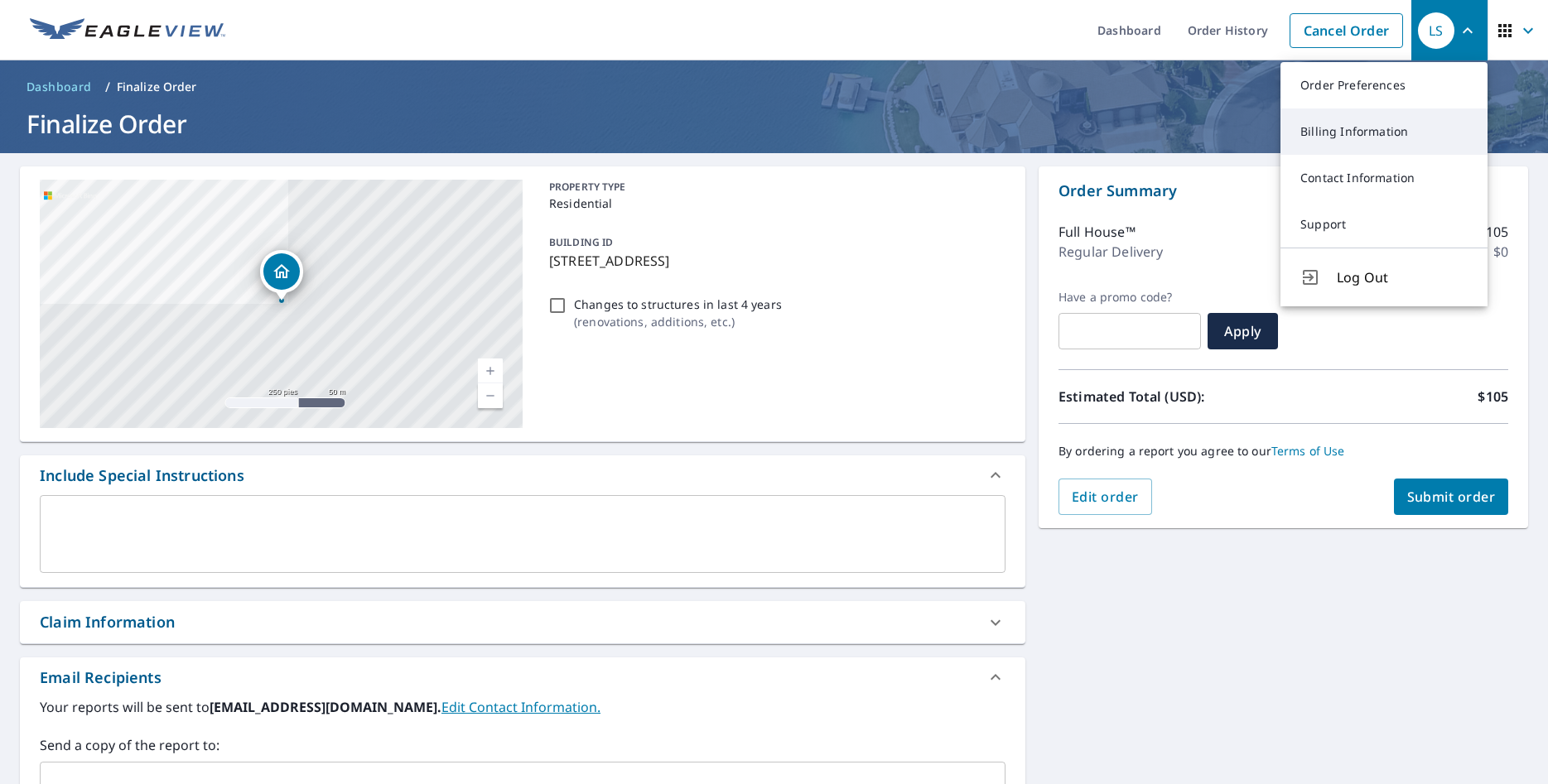
click at [1390, 130] on link "Billing Information" at bounding box center [1384, 131] width 207 height 47
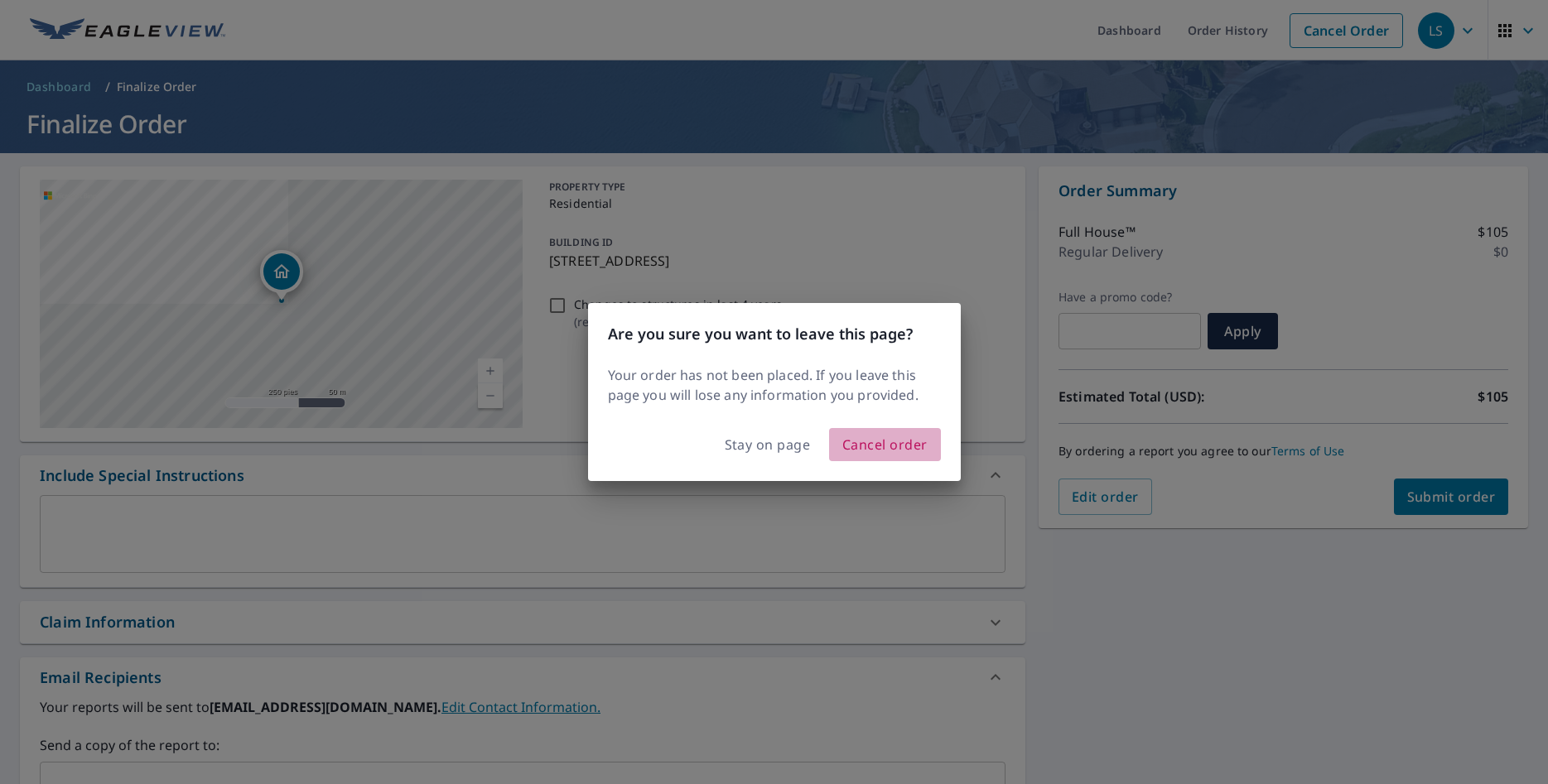
click at [868, 444] on span "Cancel order" at bounding box center [885, 444] width 86 height 23
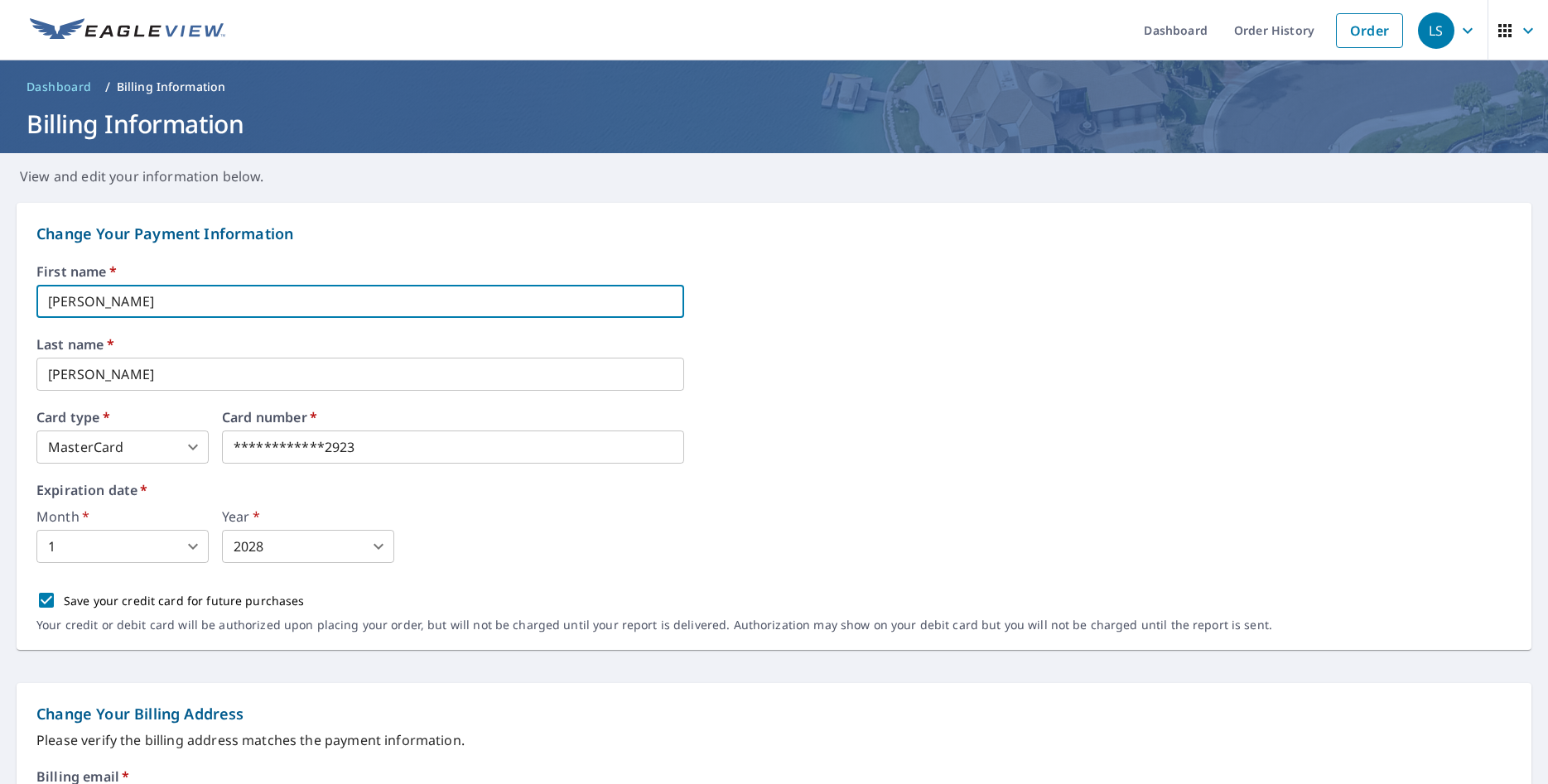
drag, startPoint x: 209, startPoint y: 297, endPoint x: -42, endPoint y: 285, distance: 251.3
type input "D"
type input "Lily"
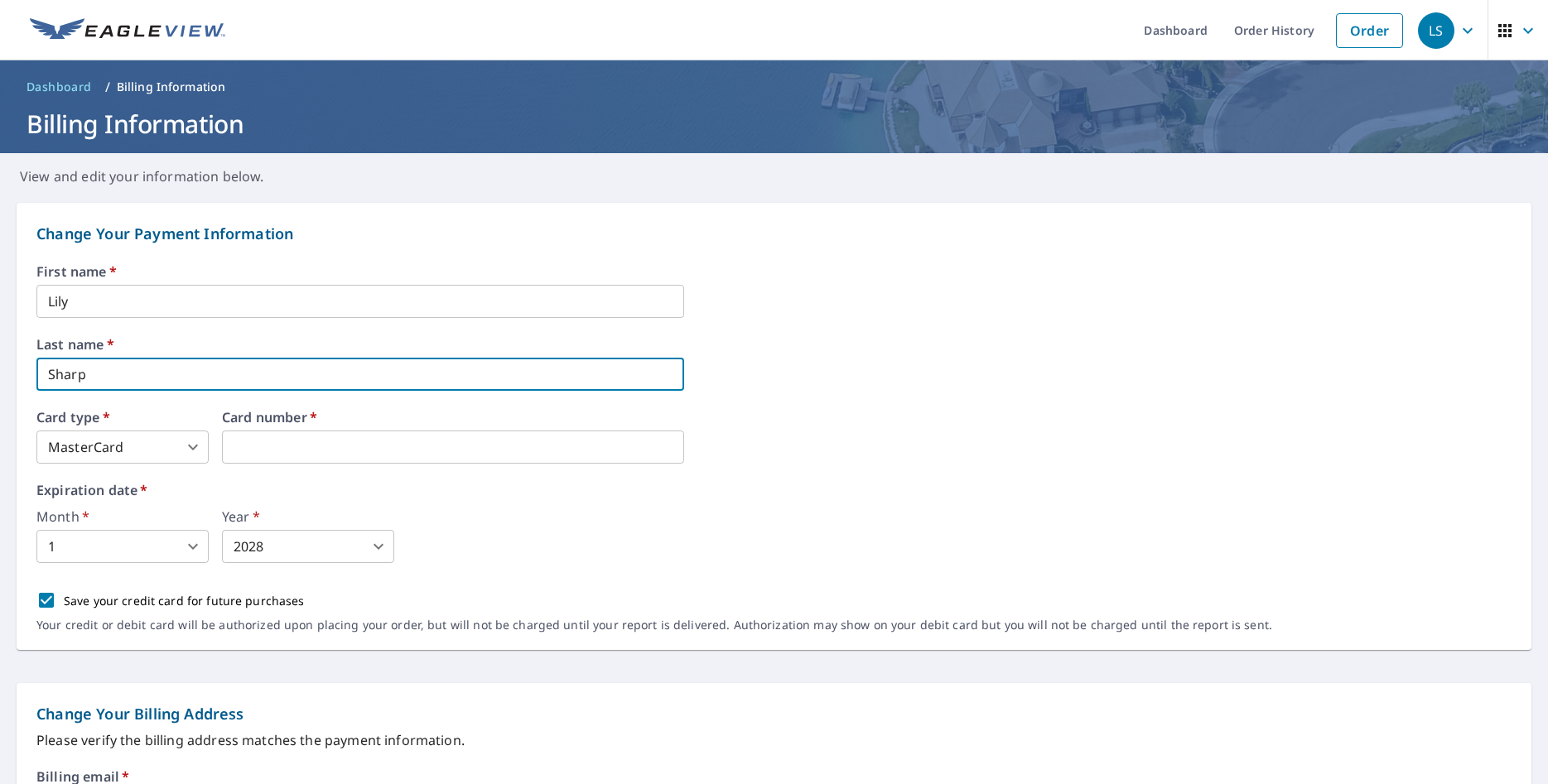
type input "Sharp"
click at [289, 437] on iframe at bounding box center [453, 447] width 462 height 33
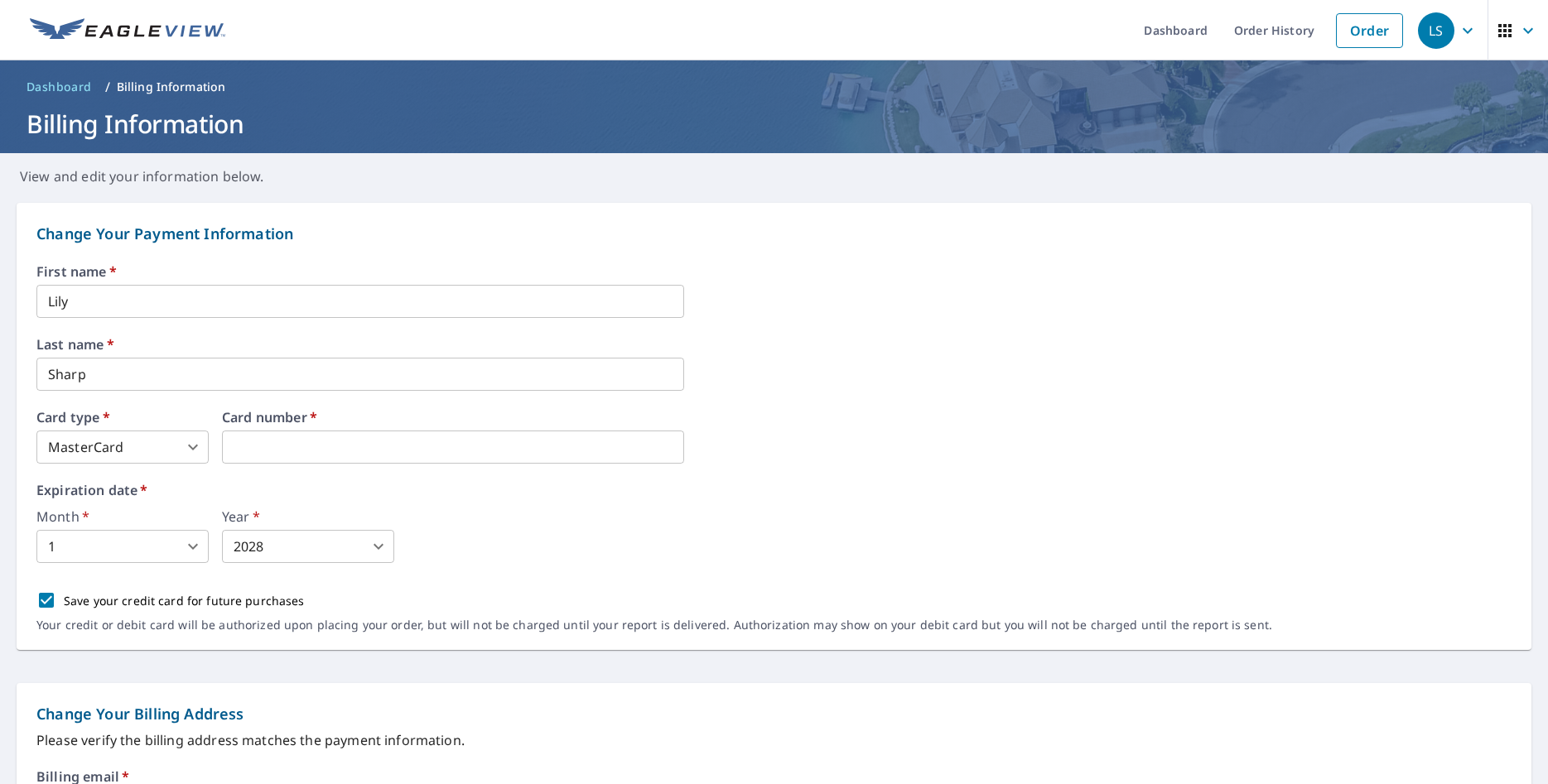
click at [182, 543] on body "LS LS Dashboard Order History Order LS Dashboard / Billing Information Billing …" at bounding box center [774, 392] width 1548 height 784
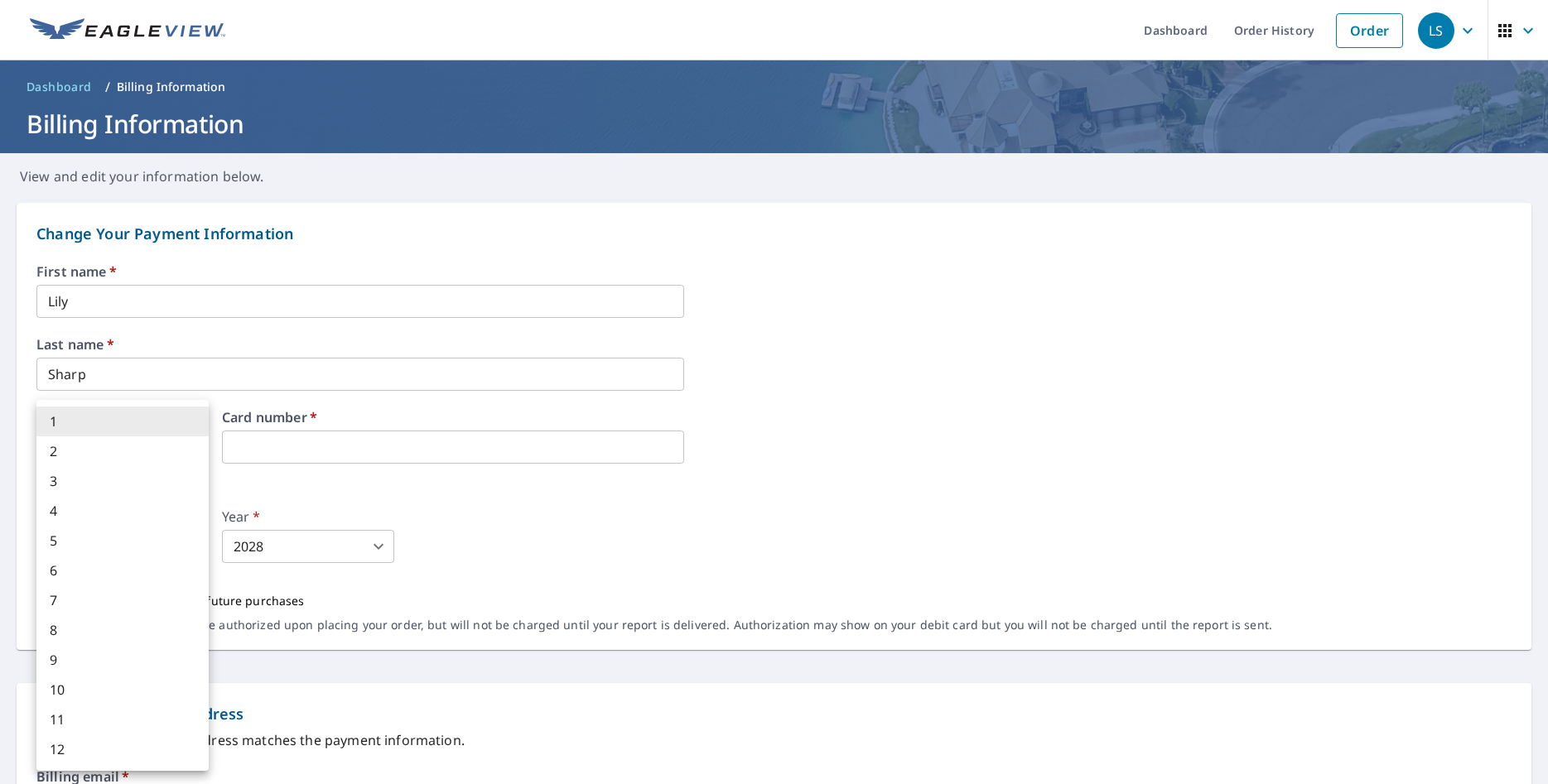
click at [107, 598] on li "7" at bounding box center [122, 600] width 172 height 29
type input "7"
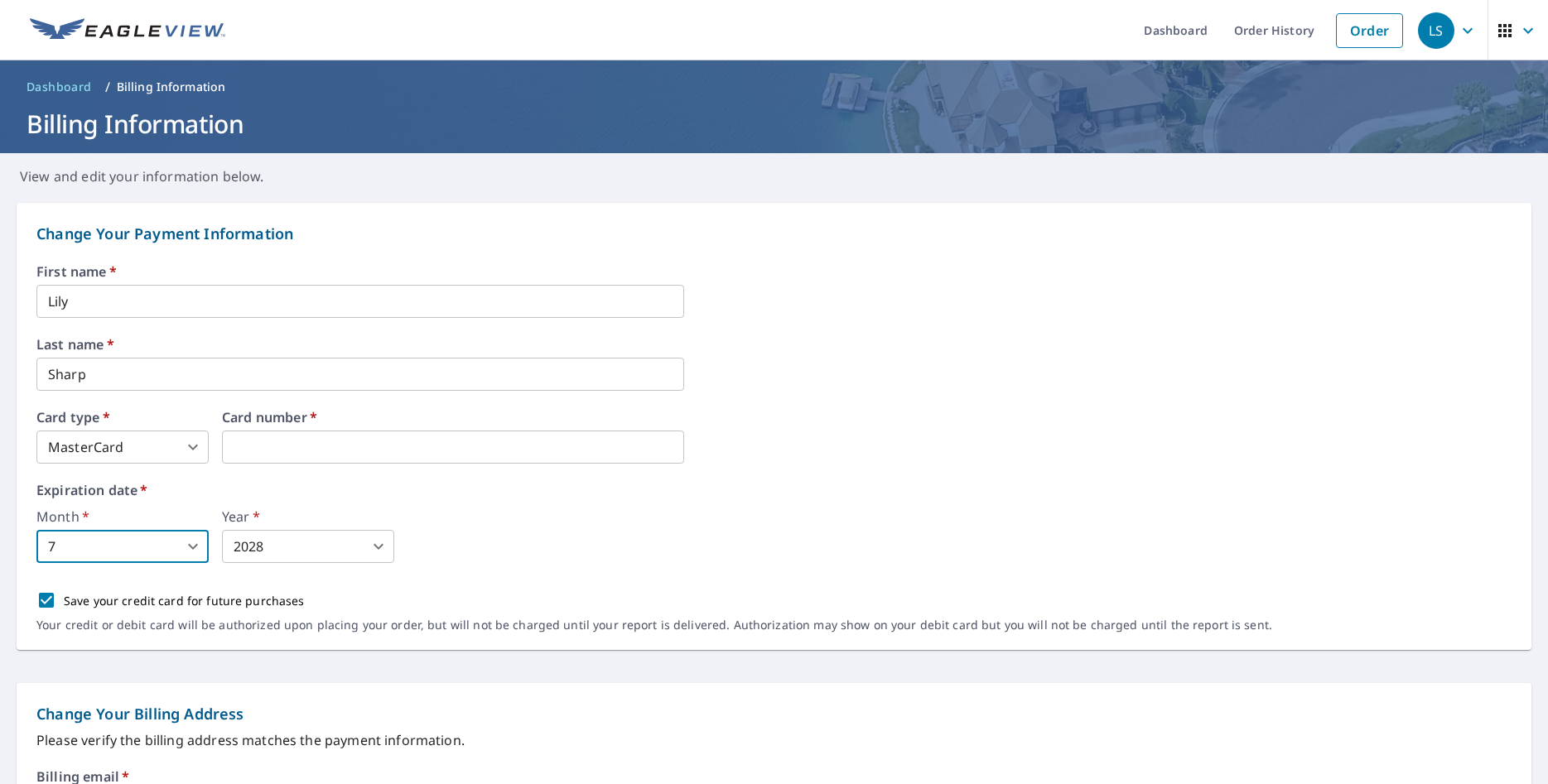
click at [282, 551] on body "LS LS Dashboard Order History Order LS Dashboard / Billing Information Billing …" at bounding box center [774, 392] width 1548 height 784
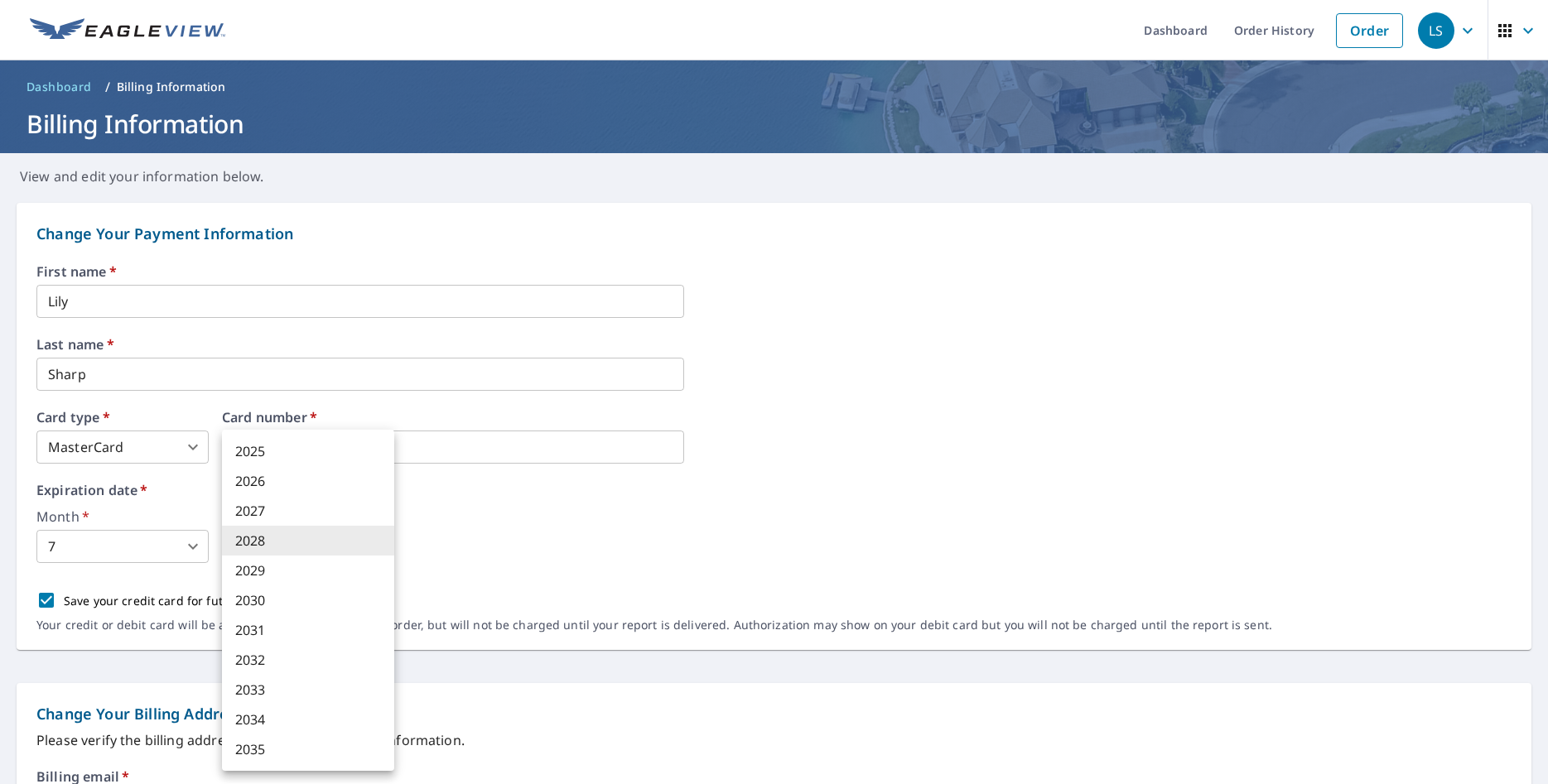
click at [273, 600] on li "2030" at bounding box center [308, 600] width 172 height 29
type input "2030"
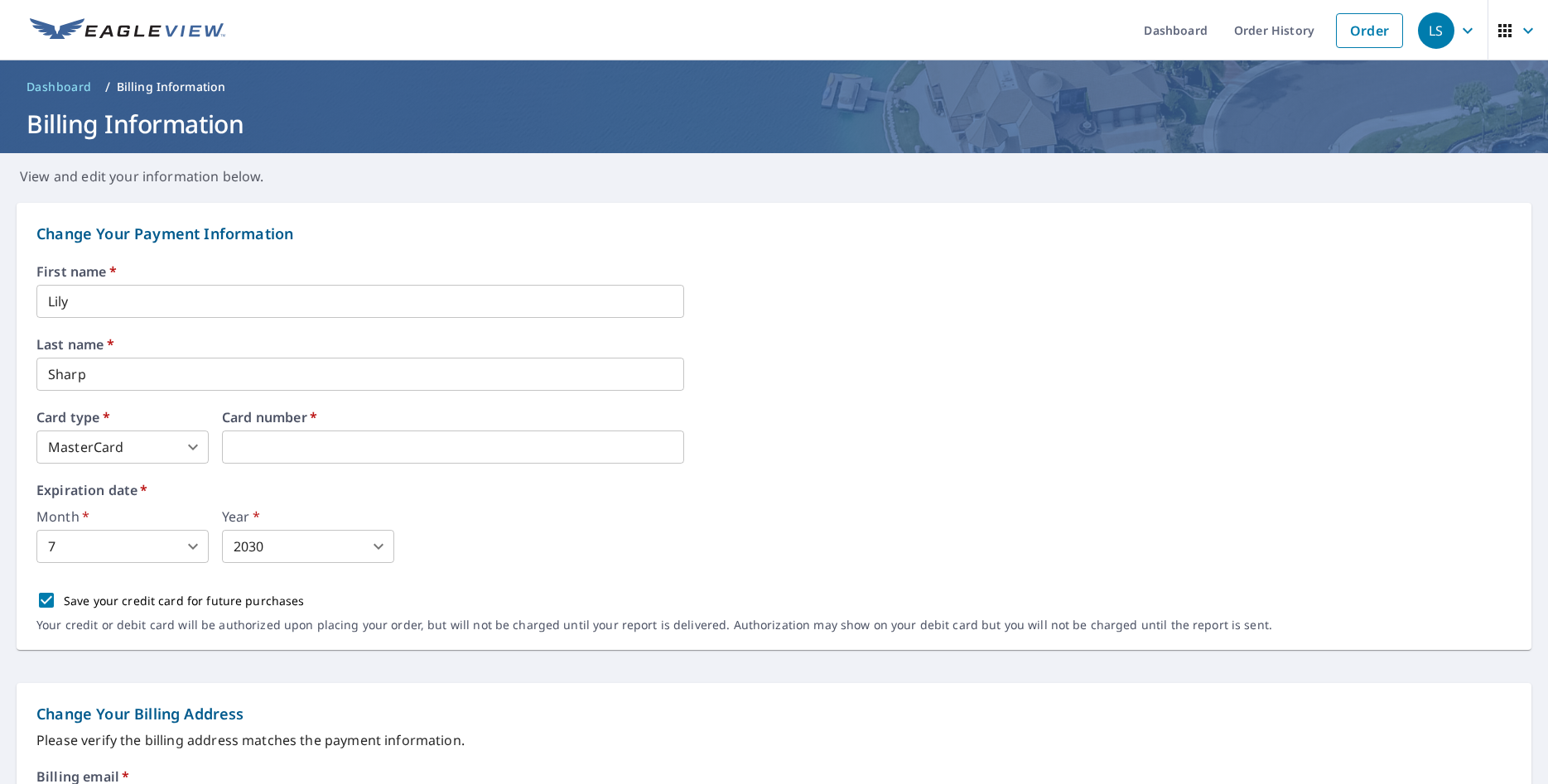
click at [496, 537] on div "Month   * 7 7 ​ Year   * 2030 2030 ​" at bounding box center [774, 536] width 1475 height 53
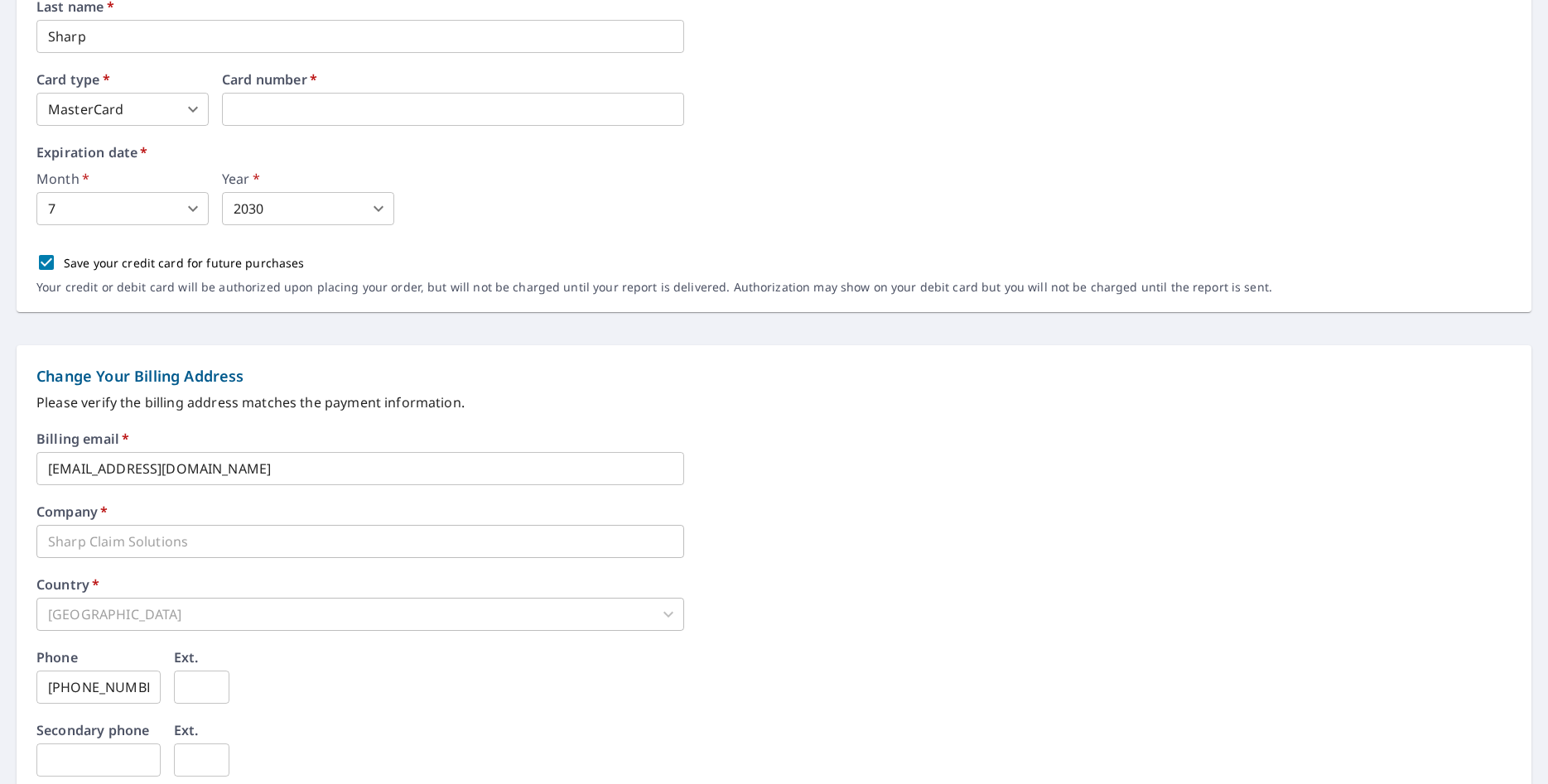
scroll to position [546, 0]
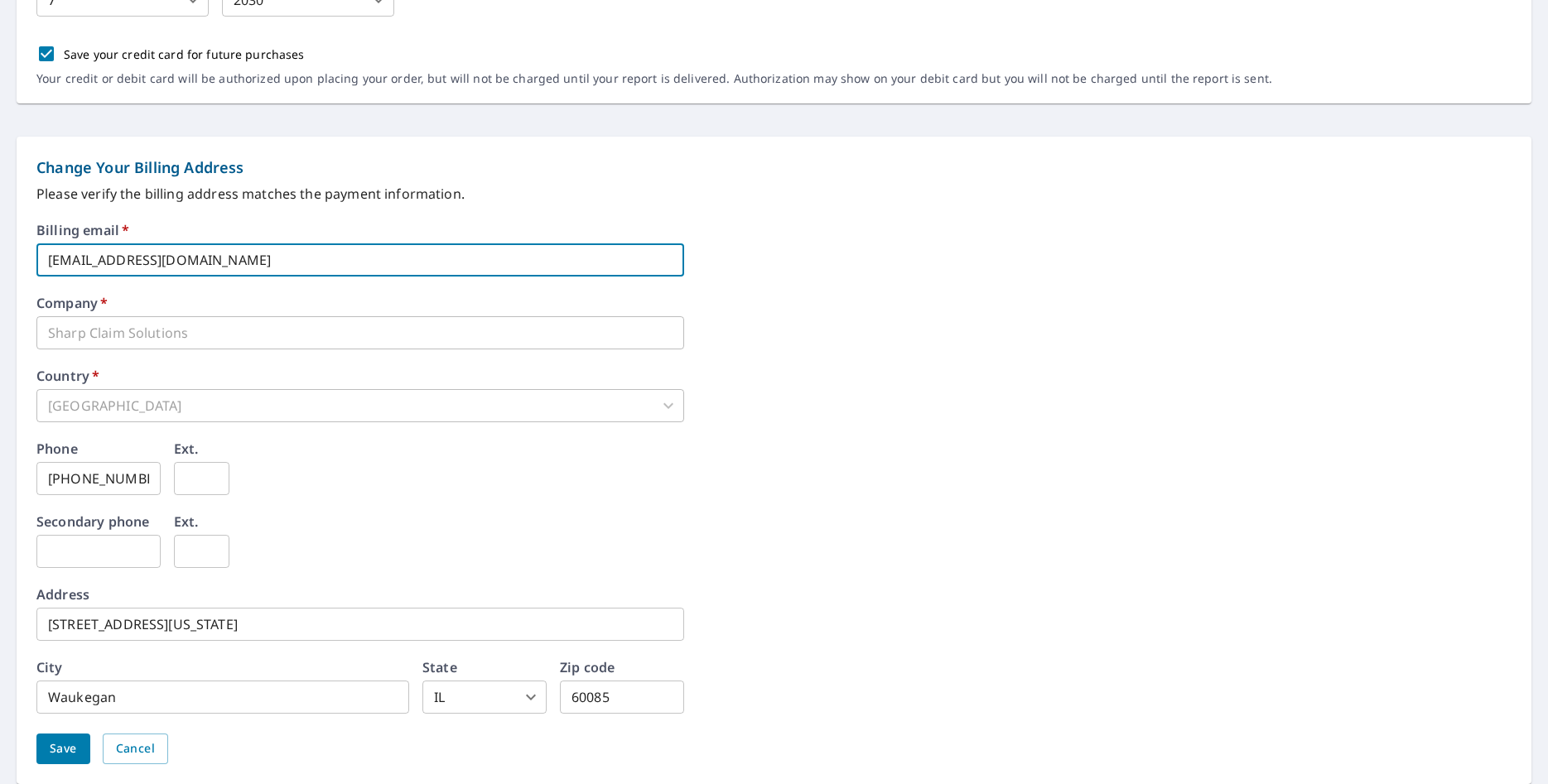
drag, startPoint x: 176, startPoint y: 258, endPoint x: 21, endPoint y: 264, distance: 155.1
click at [36, 264] on input "sharpclaimsolutions@gmail.com" at bounding box center [360, 260] width 648 height 33
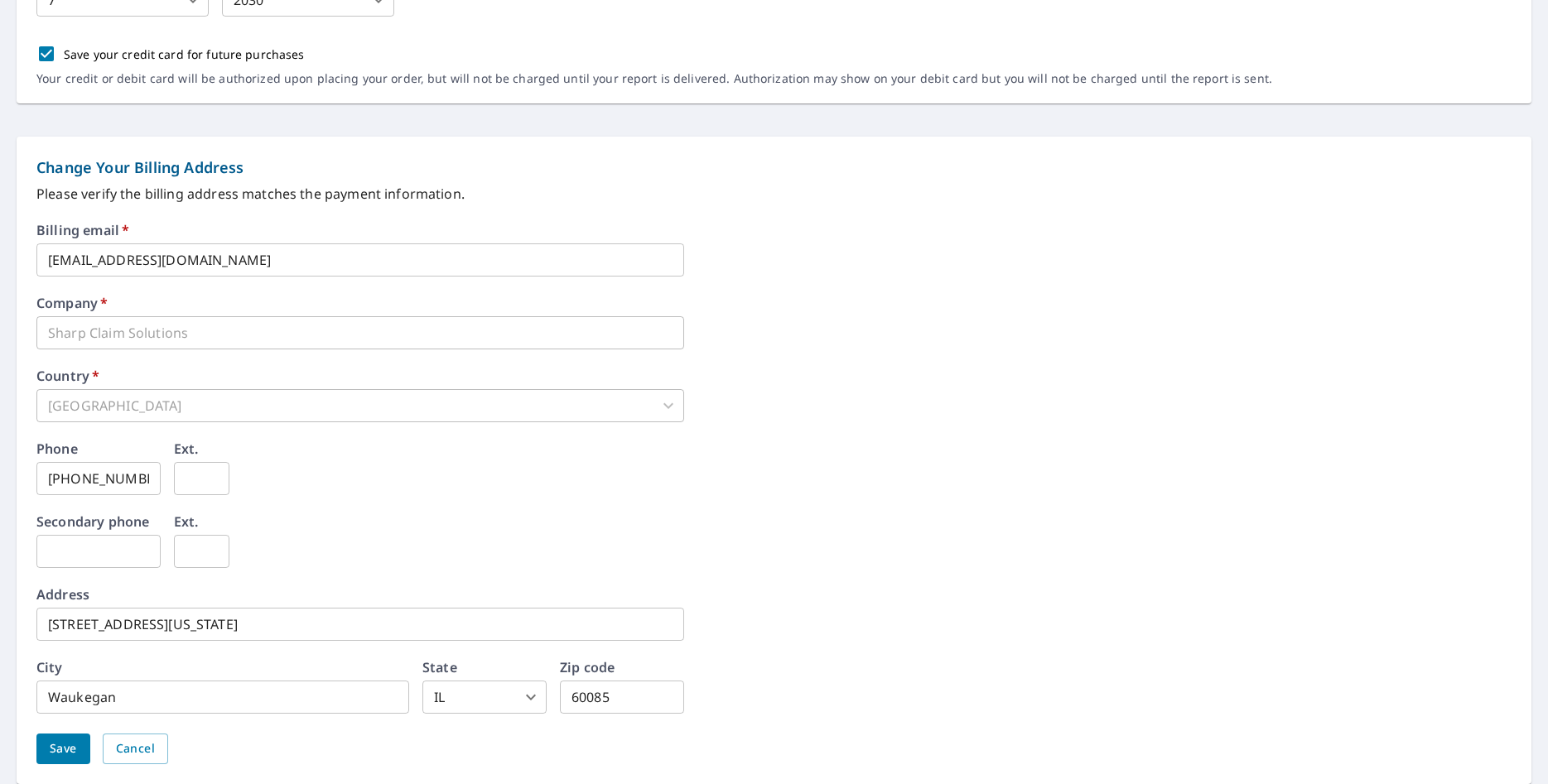
click at [862, 341] on div "Company   * Sharp Claim Solutions ​" at bounding box center [774, 322] width 1475 height 53
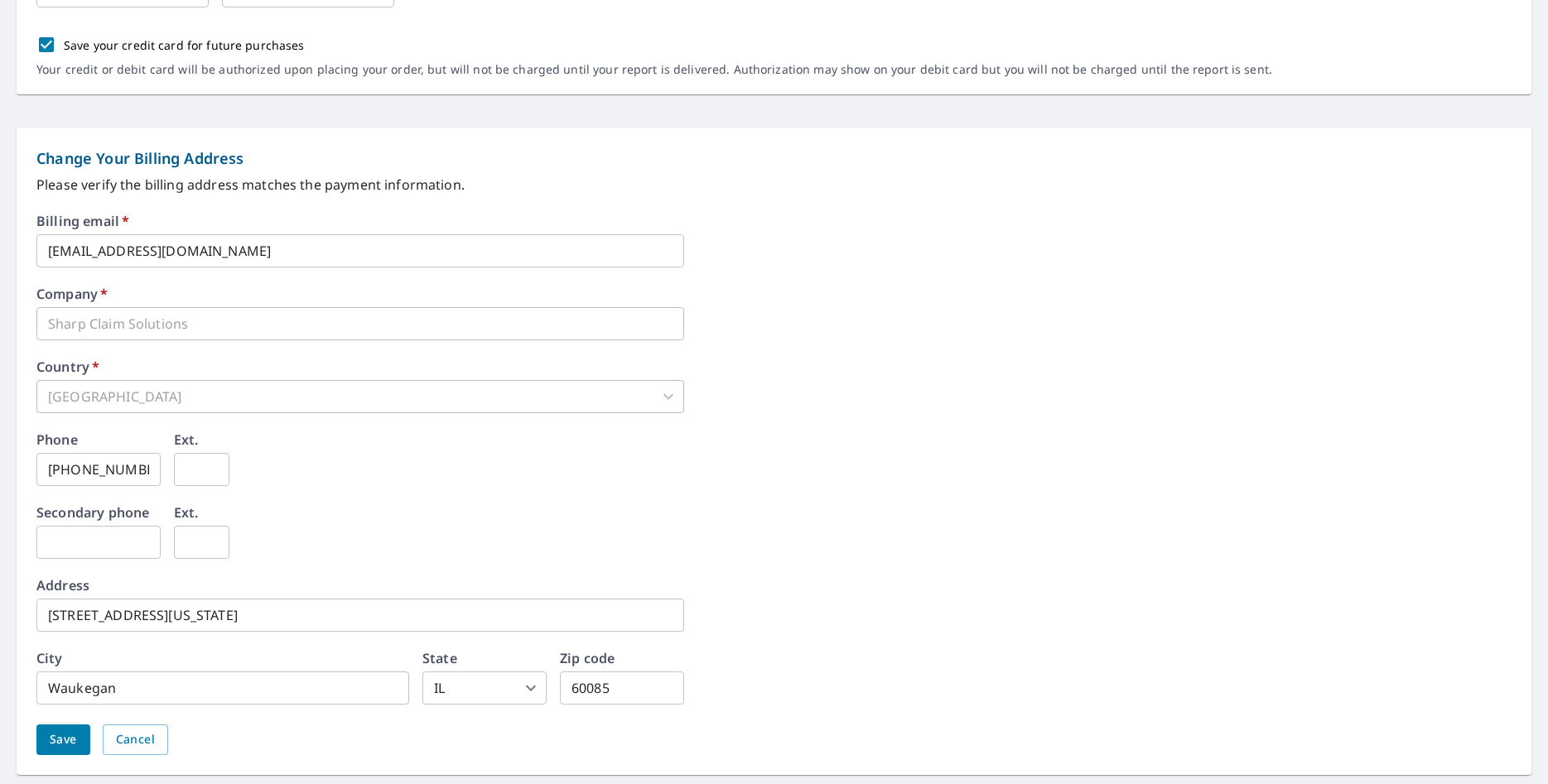
scroll to position [605, 0]
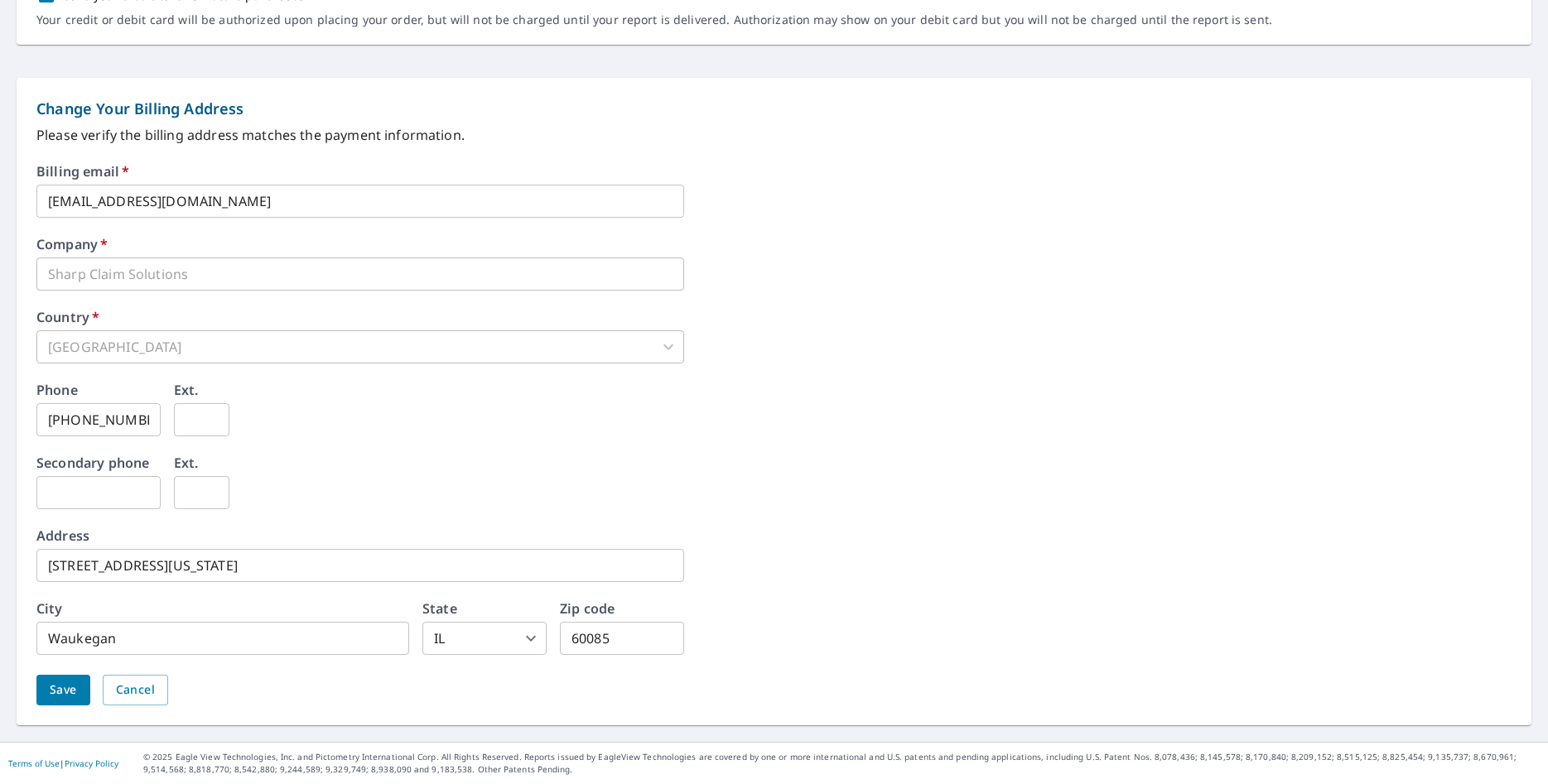
click at [70, 685] on span "Save" at bounding box center [63, 690] width 28 height 21
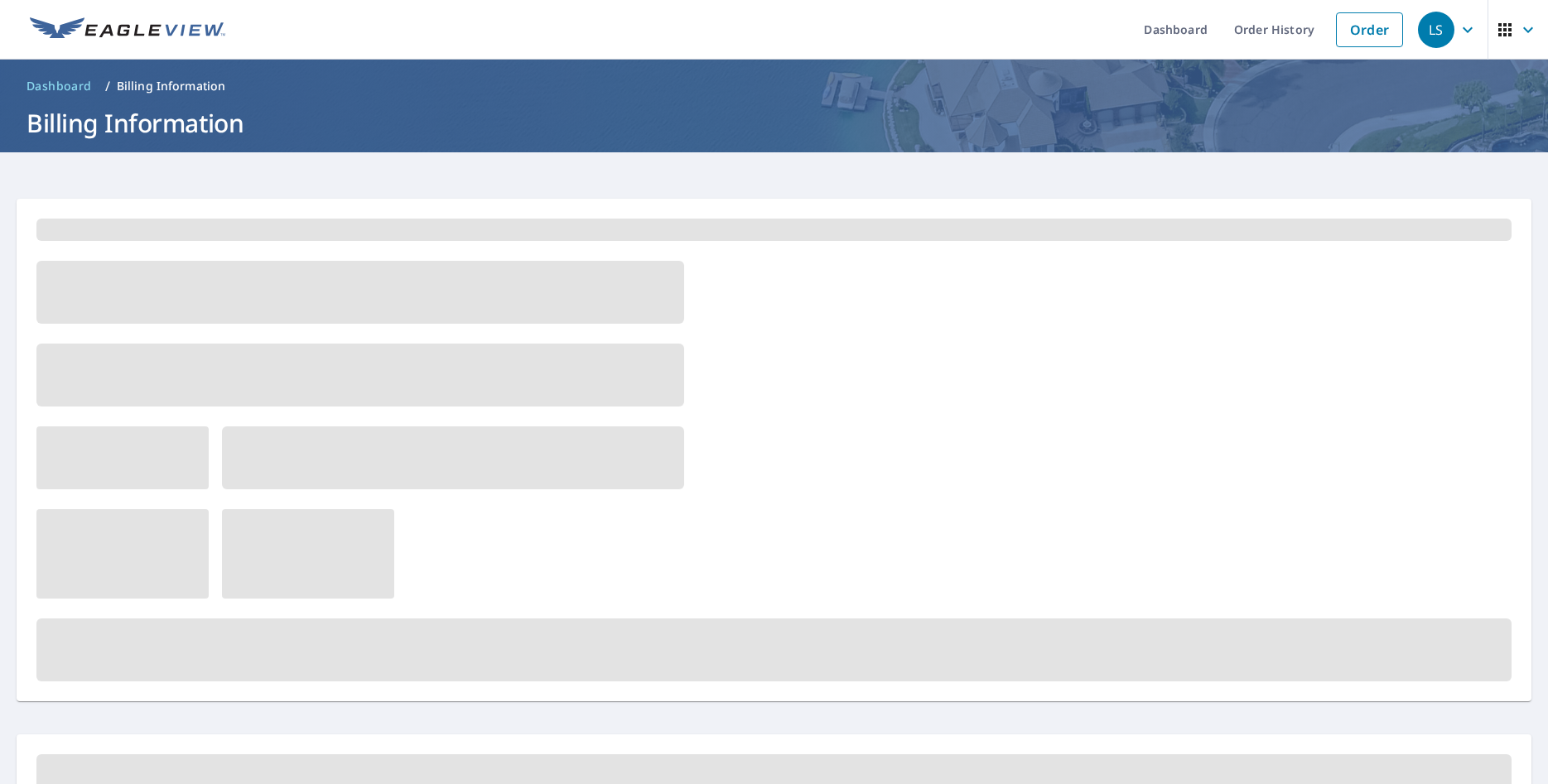
scroll to position [0, 0]
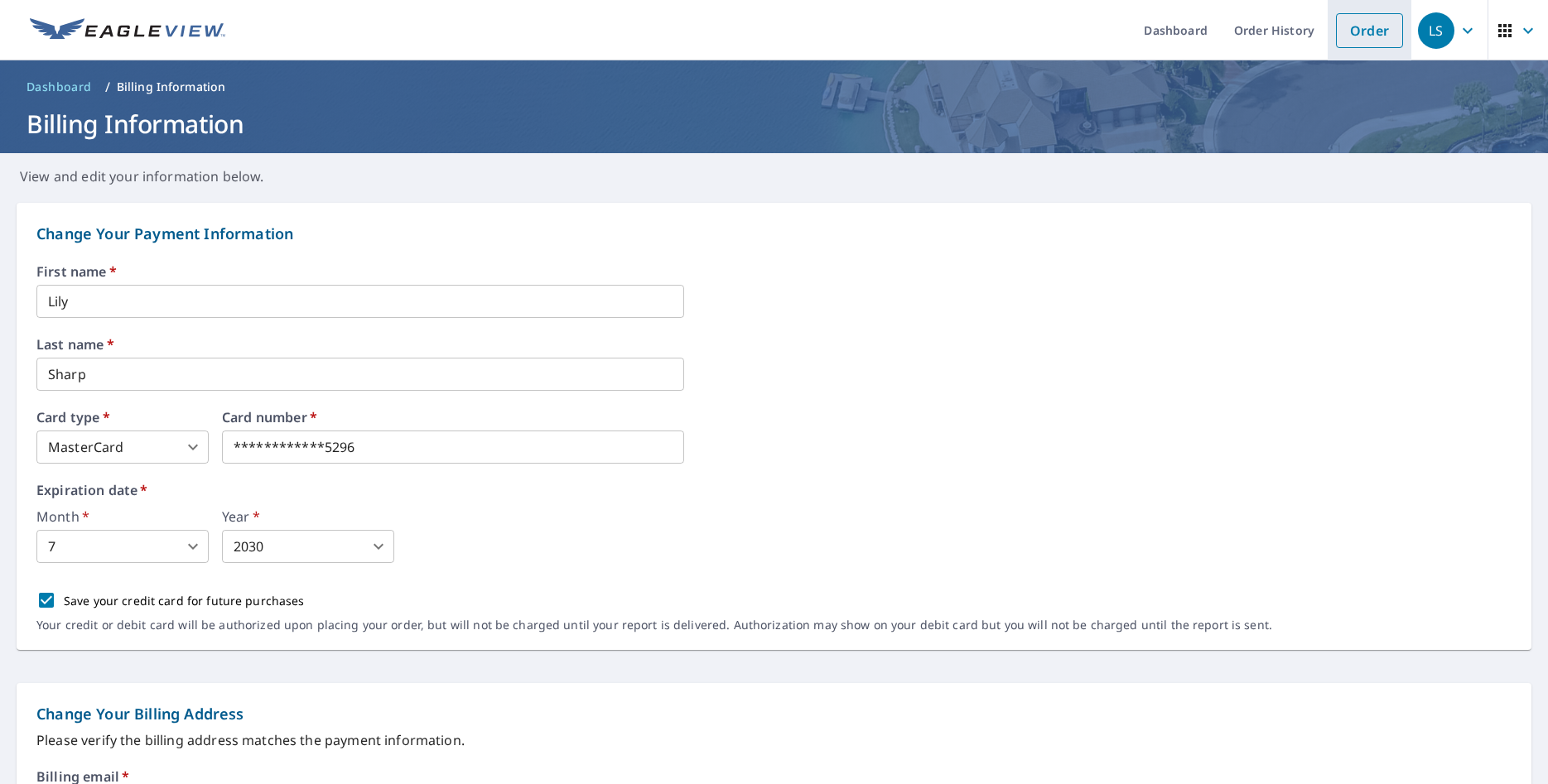
click at [1364, 36] on link "Order" at bounding box center [1370, 30] width 67 height 35
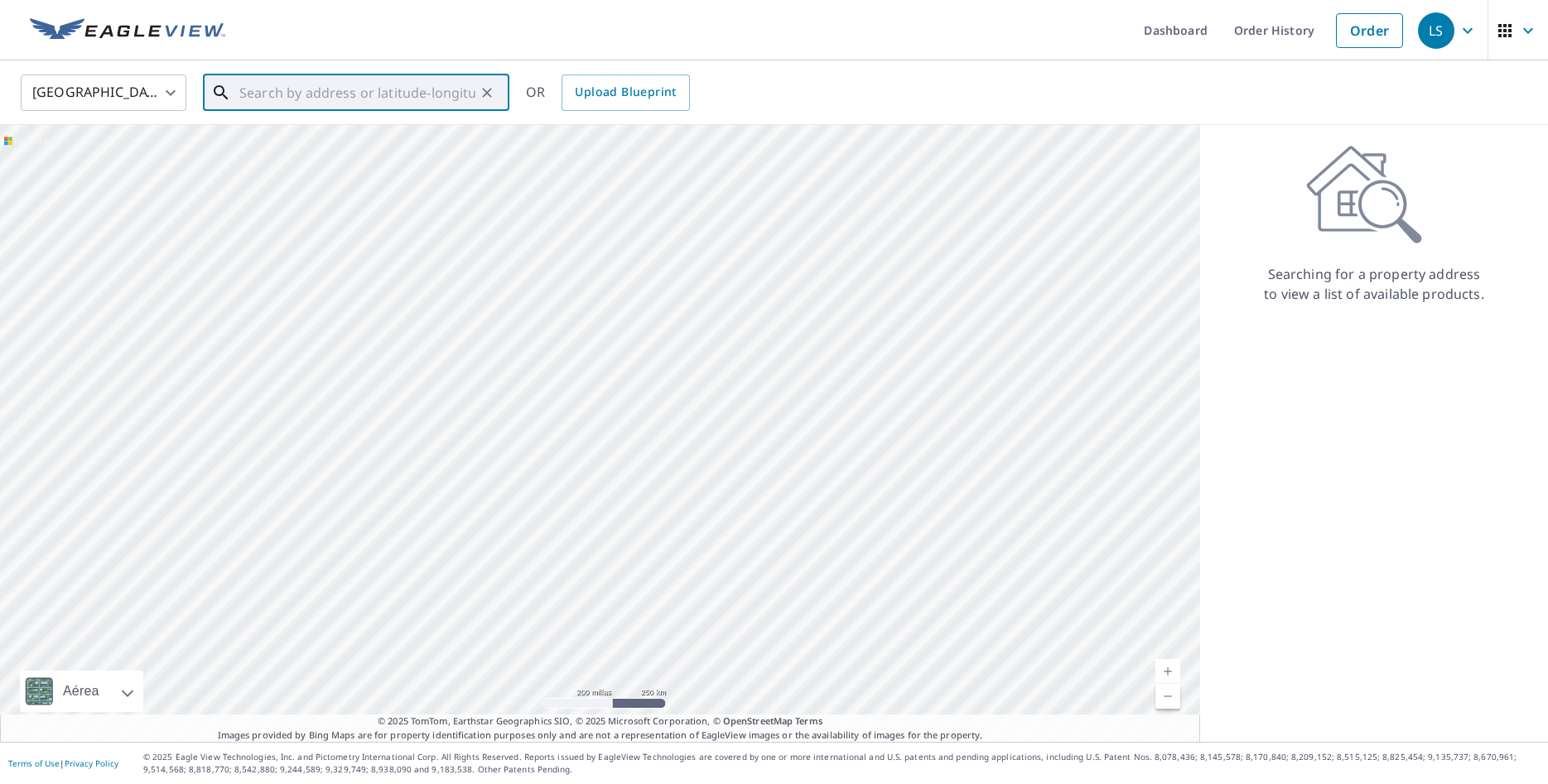
click at [400, 96] on input "text" at bounding box center [357, 92] width 236 height 47
paste input "[STREET_ADDRESS]"
click at [399, 137] on span "942 Superior St" at bounding box center [366, 140] width 260 height 20
type input "[STREET_ADDRESS]"
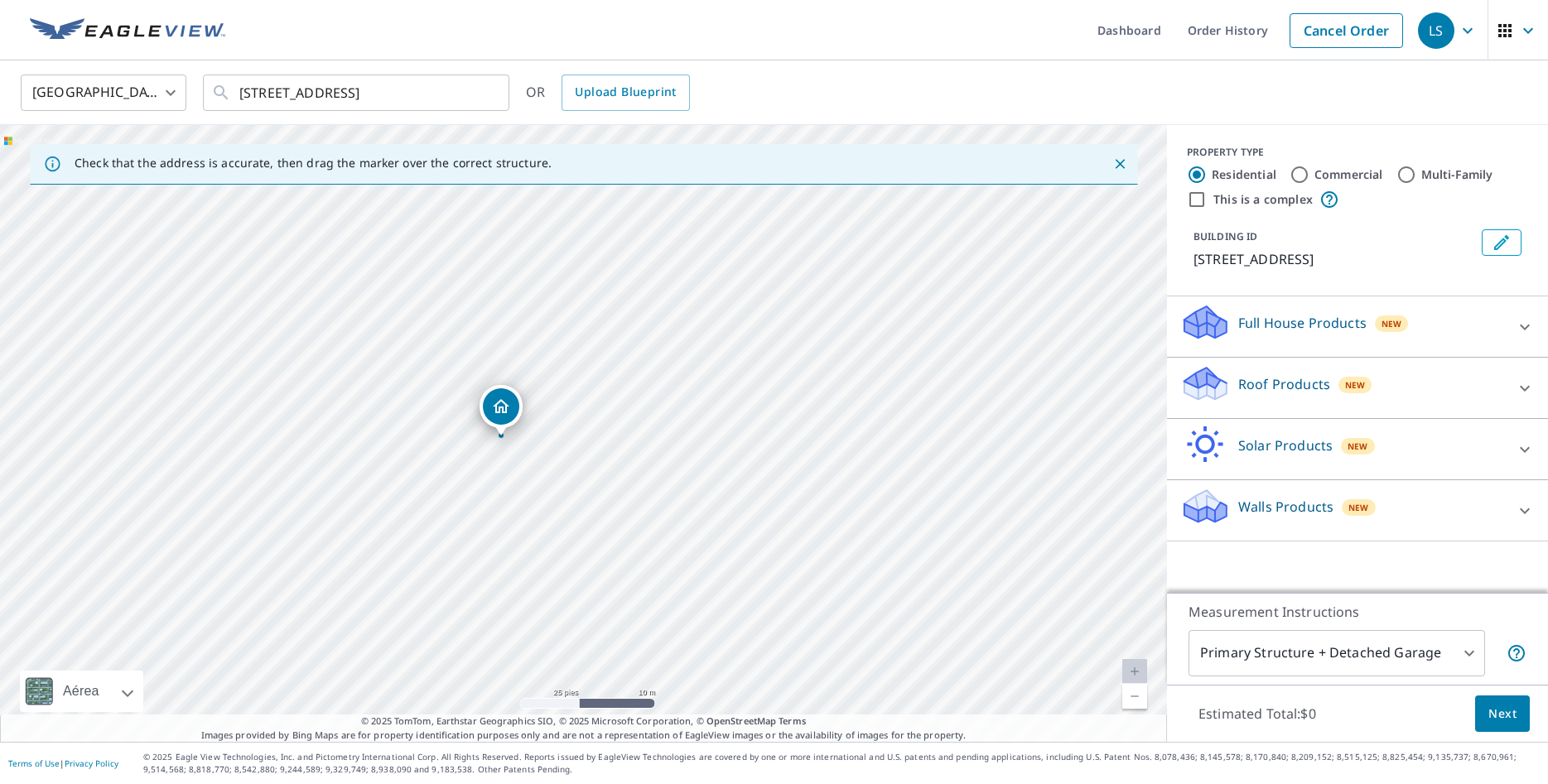
click at [500, 411] on icon "Dropped pin, building 1, Residential property, 942 Superior St Racine, WI 53404" at bounding box center [501, 406] width 16 height 14
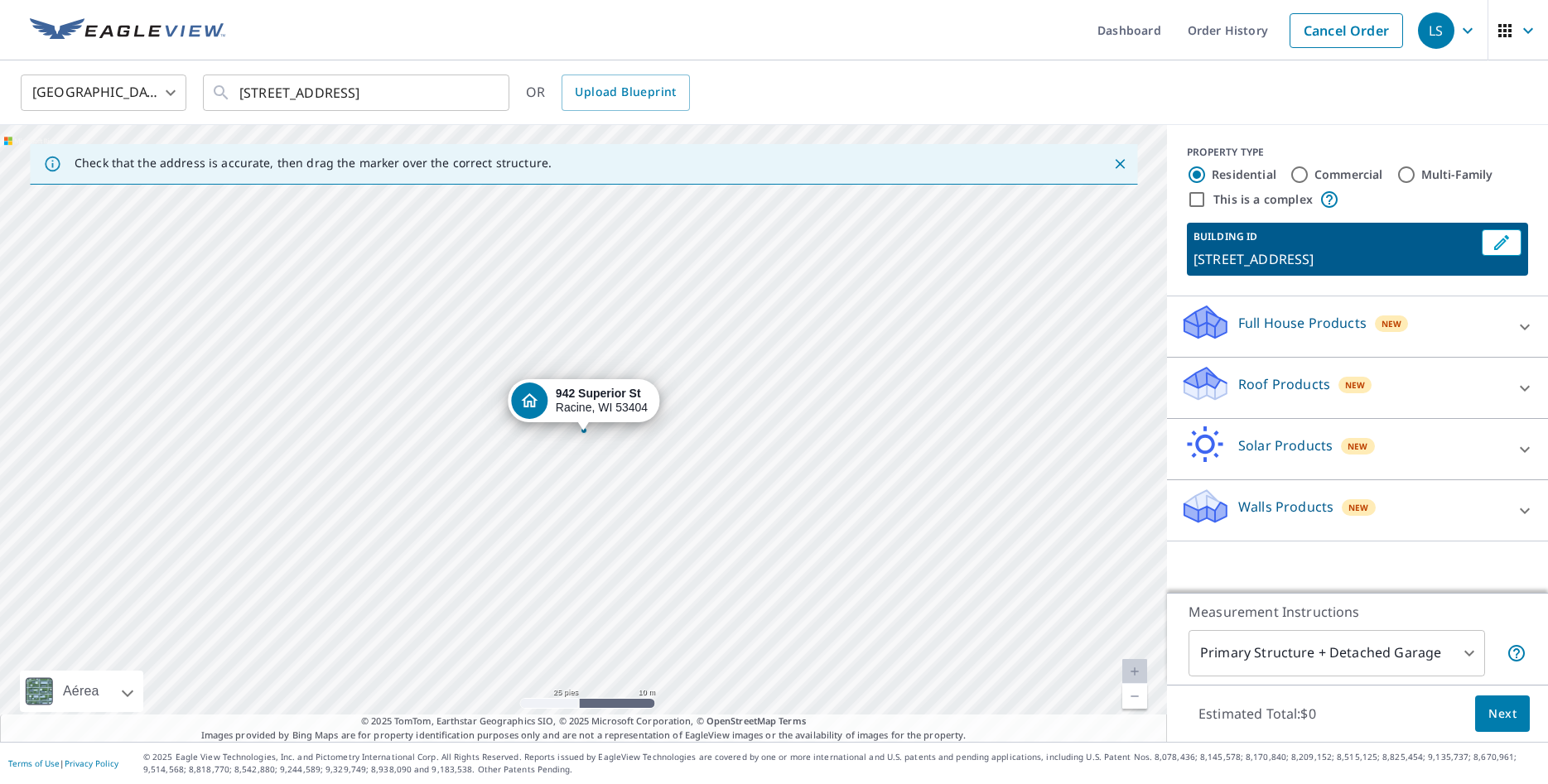
click at [1353, 315] on p "Full House Products" at bounding box center [1302, 322] width 128 height 20
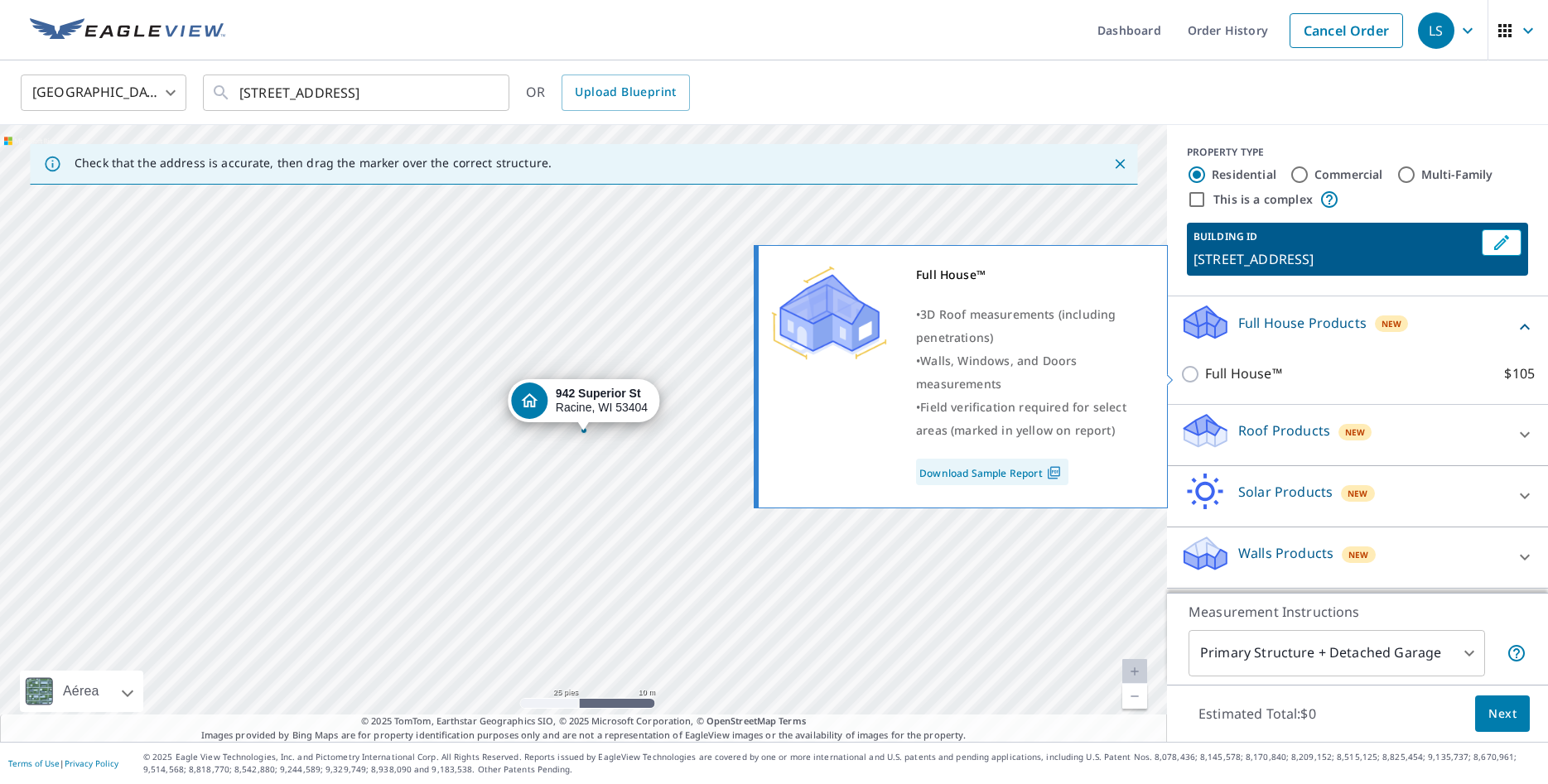
click at [1278, 367] on p "Full House™" at bounding box center [1243, 373] width 77 height 21
click at [1205, 367] on input "Full House™ $105" at bounding box center [1193, 373] width 25 height 20
checkbox input "true"
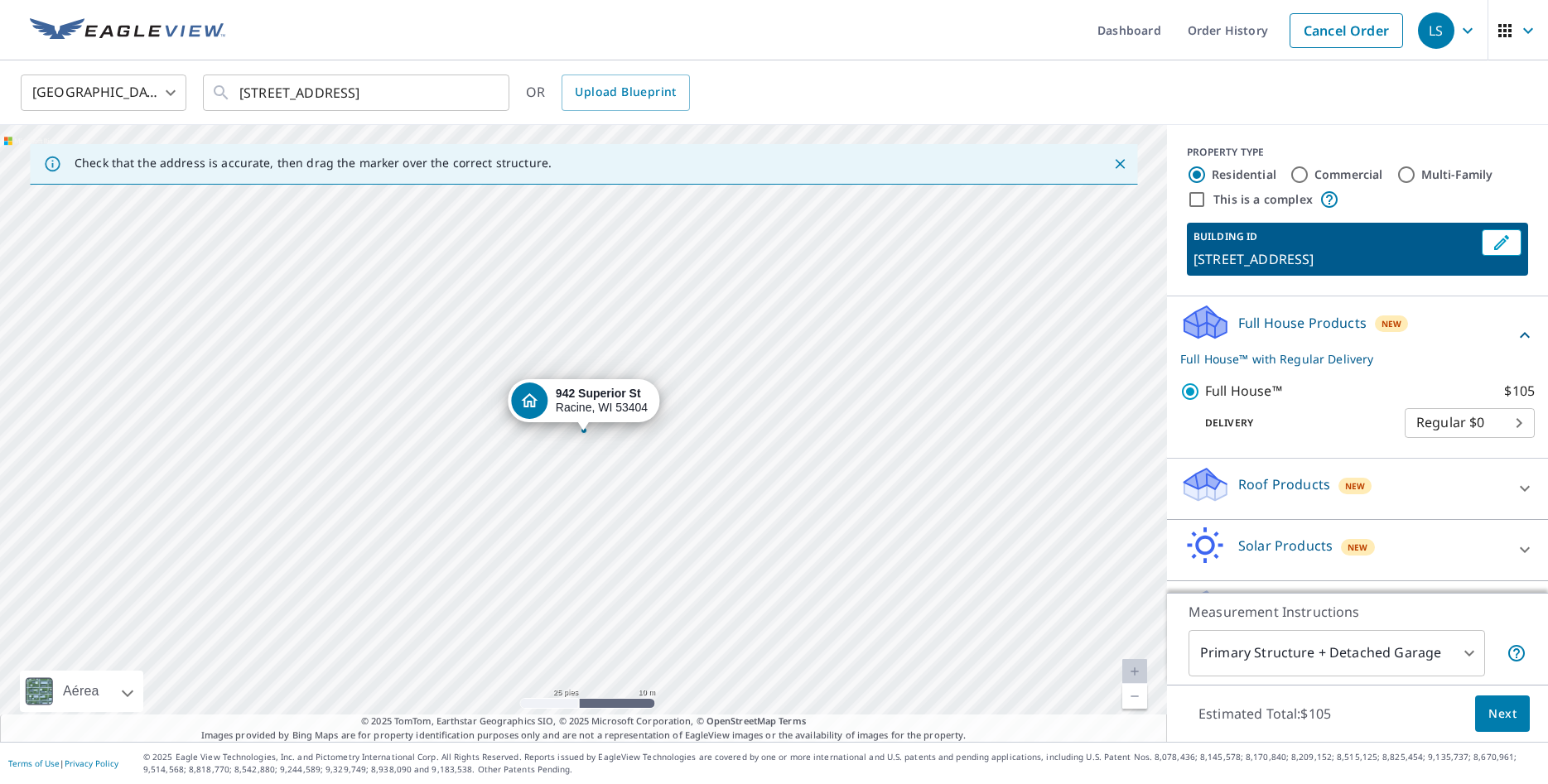
click at [1500, 718] on span "Next" at bounding box center [1502, 714] width 29 height 21
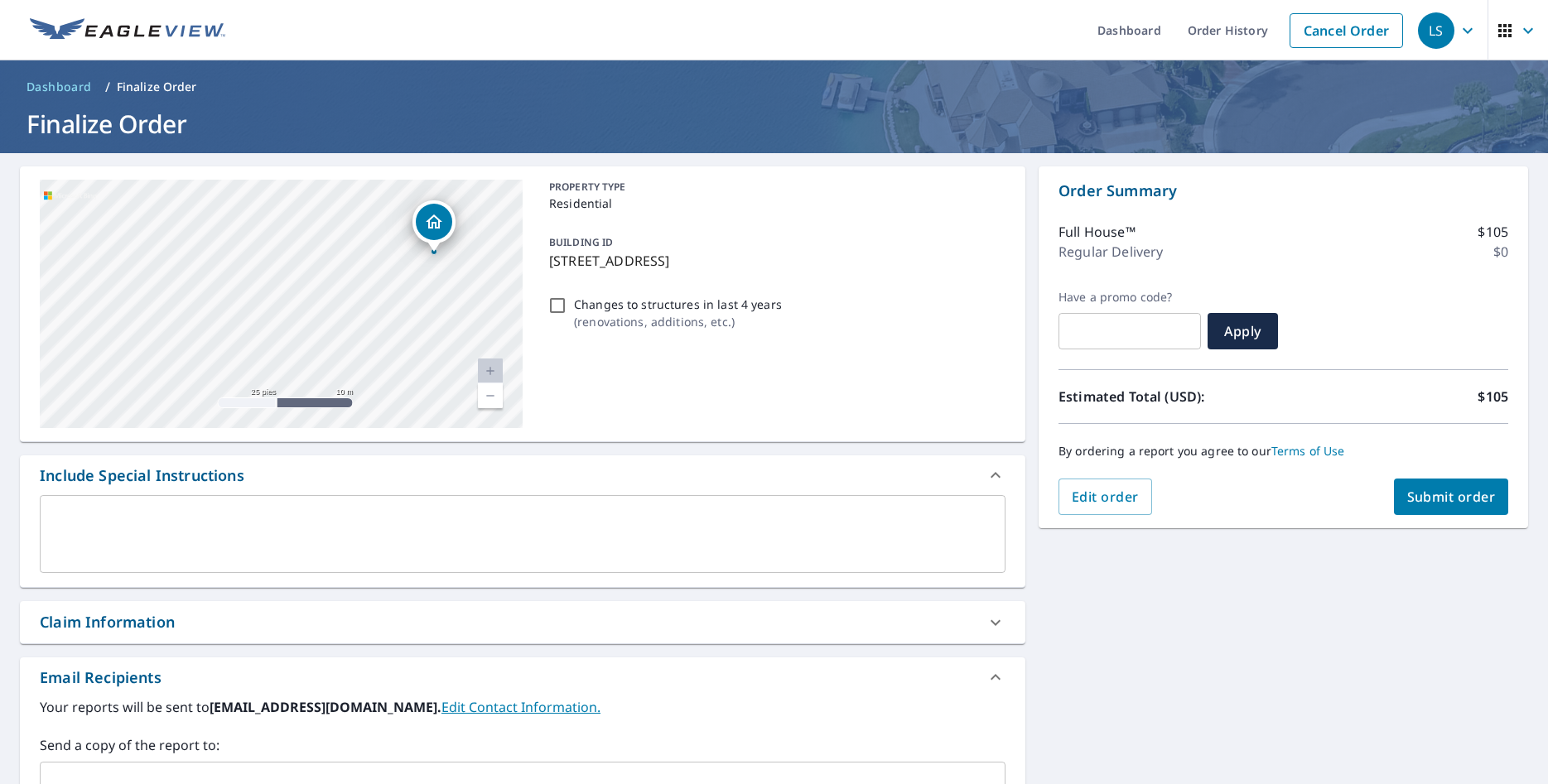
drag, startPoint x: 472, startPoint y: 298, endPoint x: 143, endPoint y: 288, distance: 329.2
click at [143, 288] on div "942 Superior St Racine, WI 53404" at bounding box center [281, 303] width 483 height 248
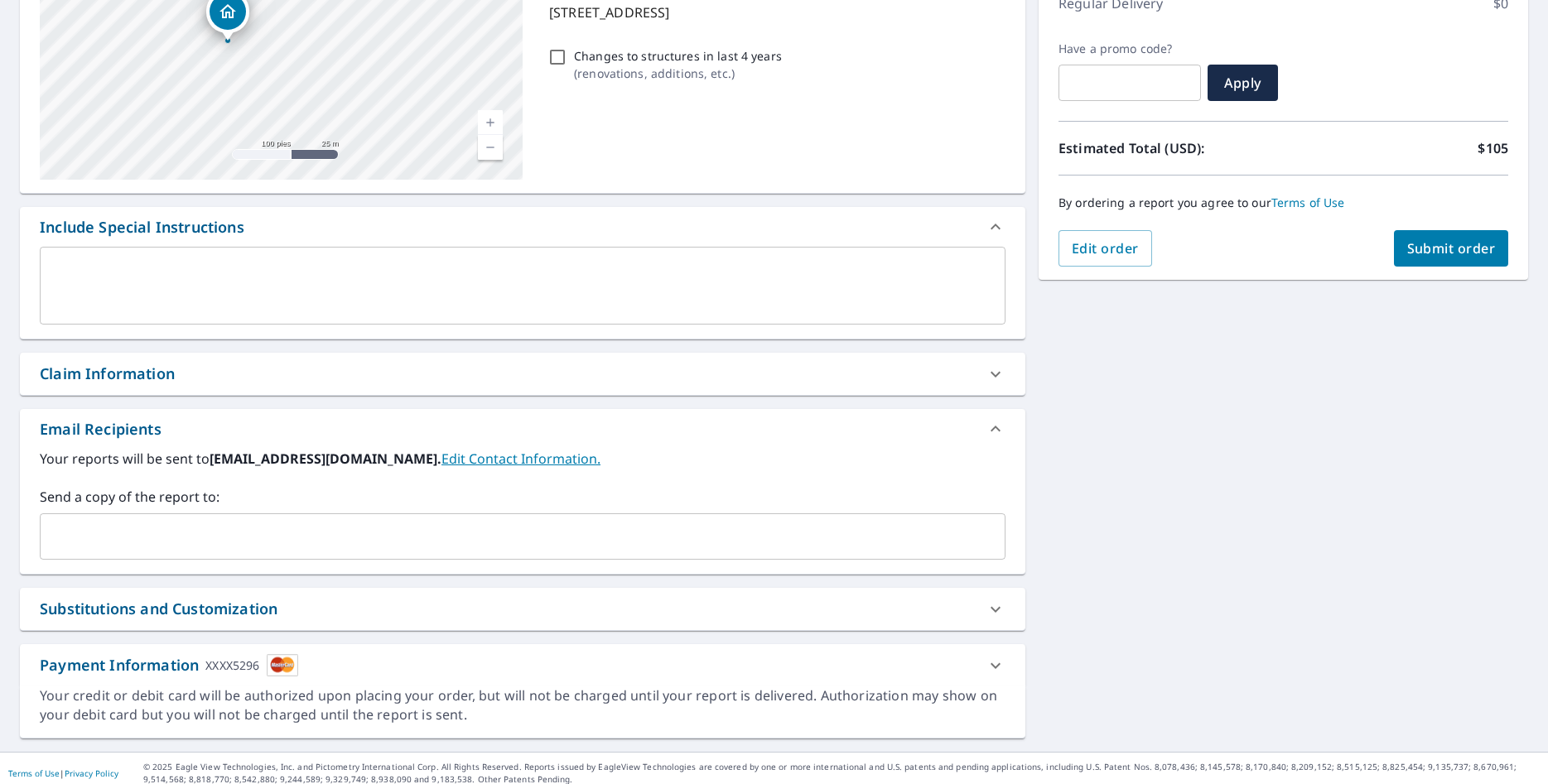
scroll to position [258, 0]
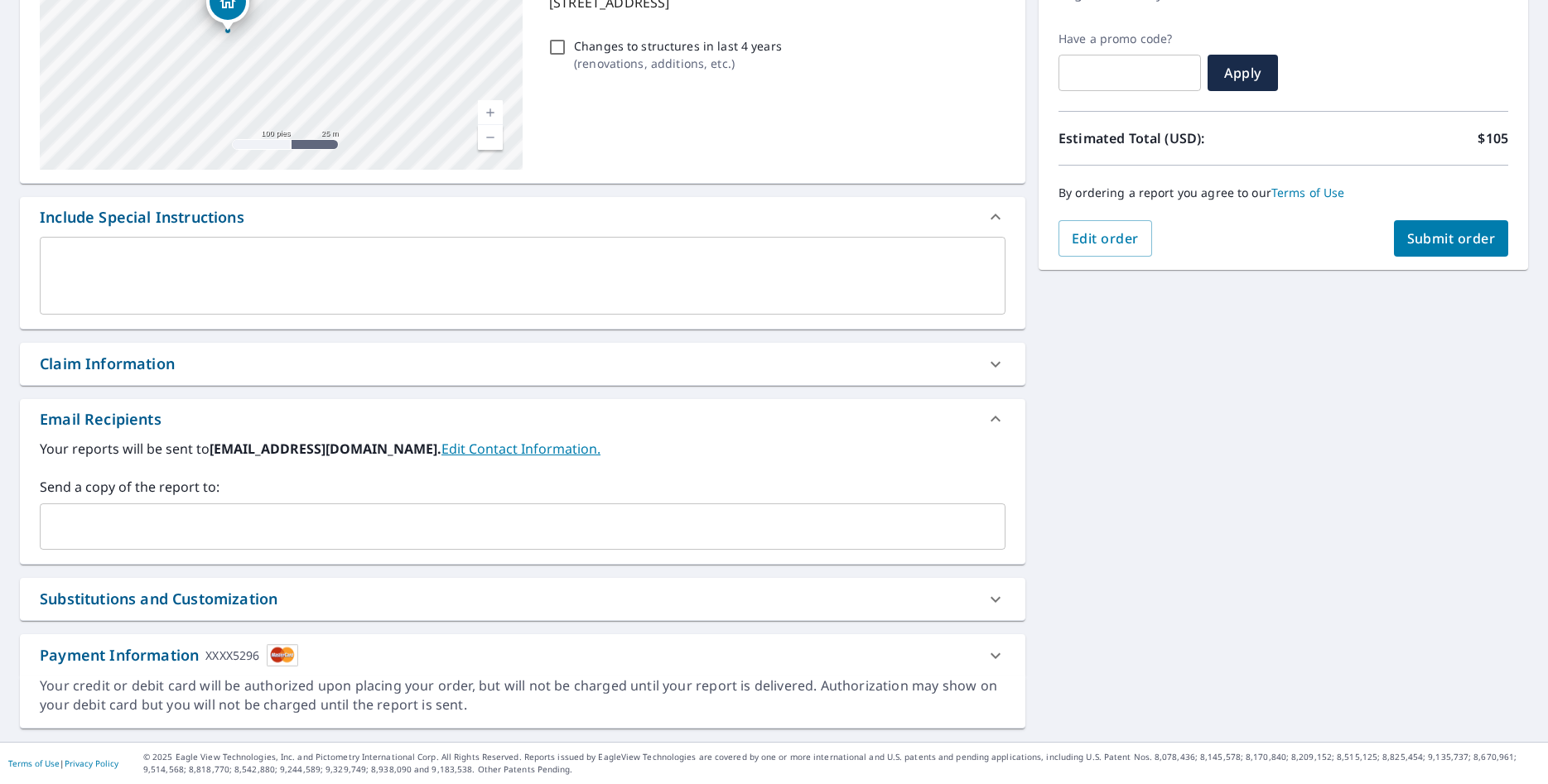
click at [1391, 554] on div "942 Superior St Racine, WI 53404 Aérea Carretera Un mapa de carreteras estándar…" at bounding box center [774, 318] width 1548 height 847
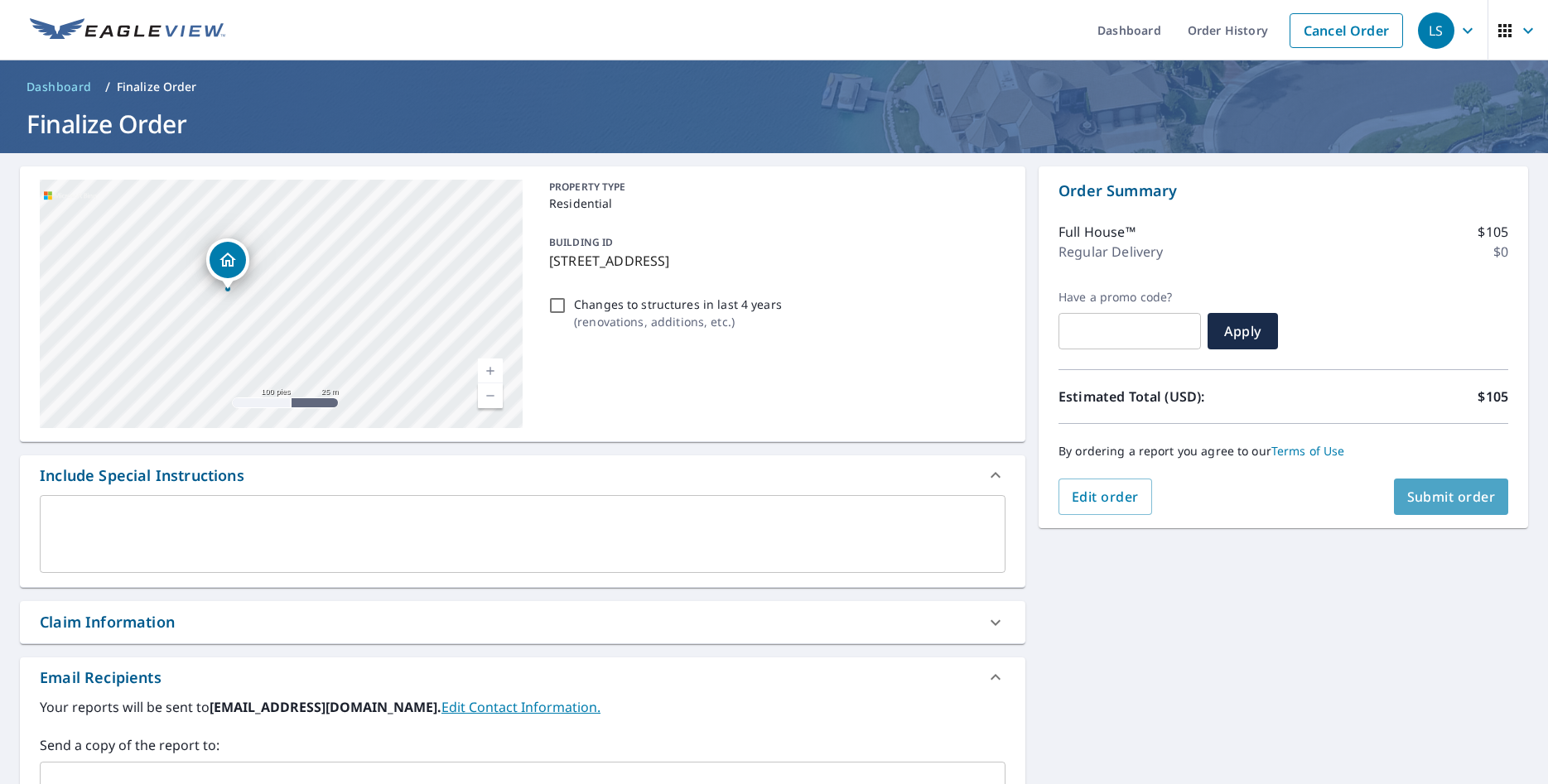
click at [1455, 490] on span "Submit order" at bounding box center [1451, 496] width 88 height 18
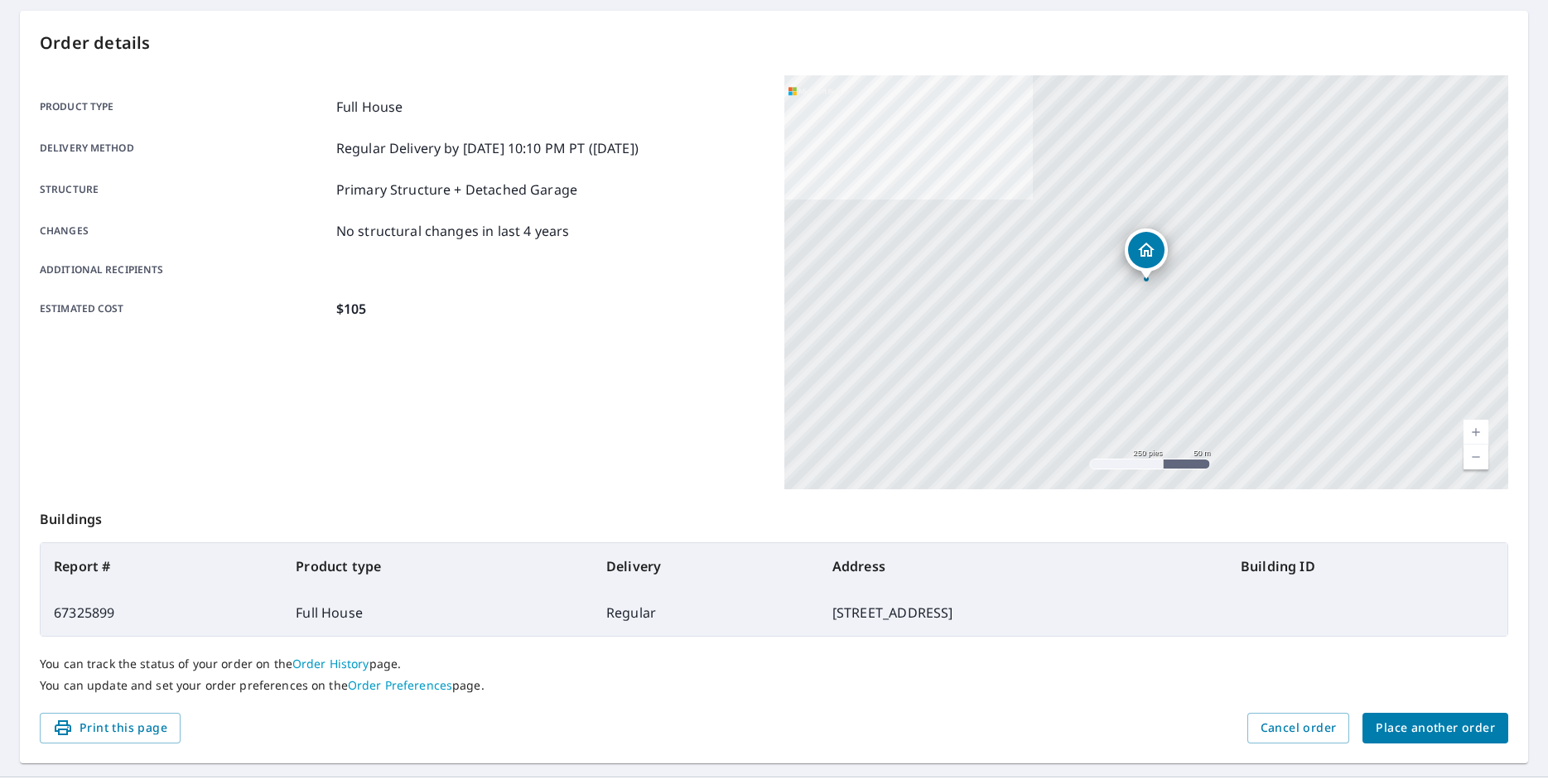
scroll to position [190, 0]
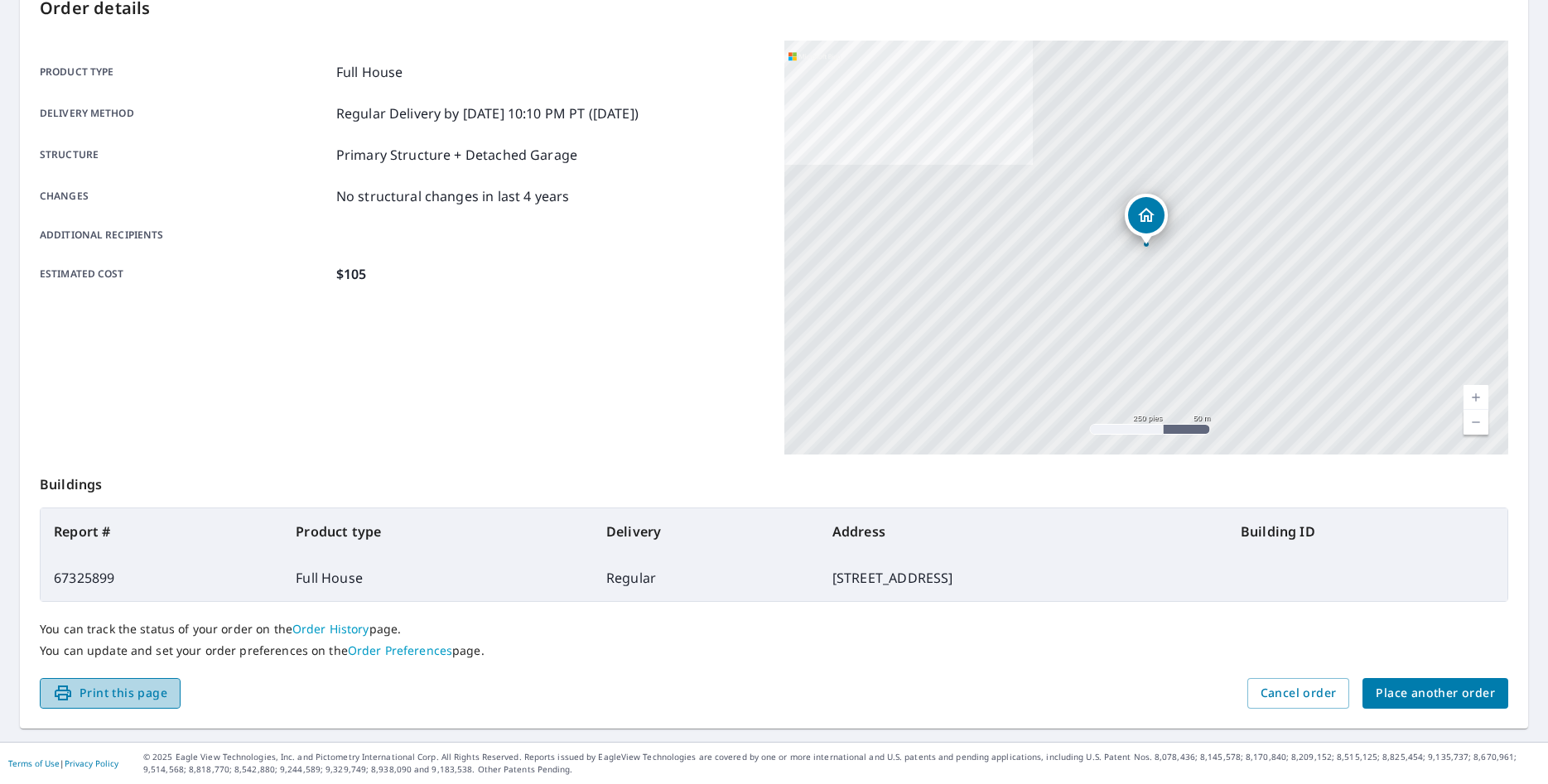
click at [82, 698] on span "Print this page" at bounding box center [110, 693] width 114 height 21
